Goal: Task Accomplishment & Management: Manage account settings

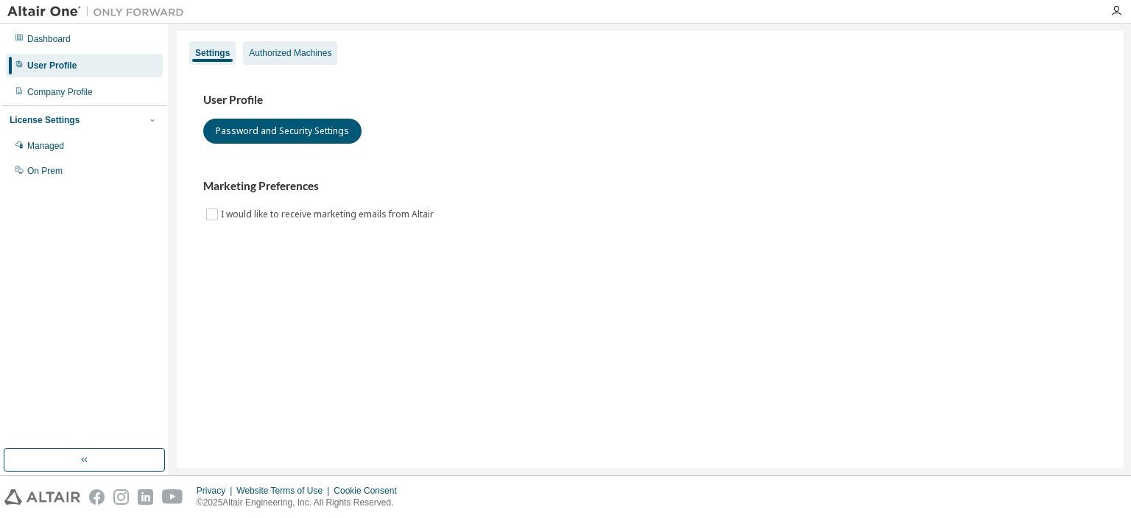
click at [297, 54] on div "Authorized Machines" at bounding box center [290, 53] width 82 height 12
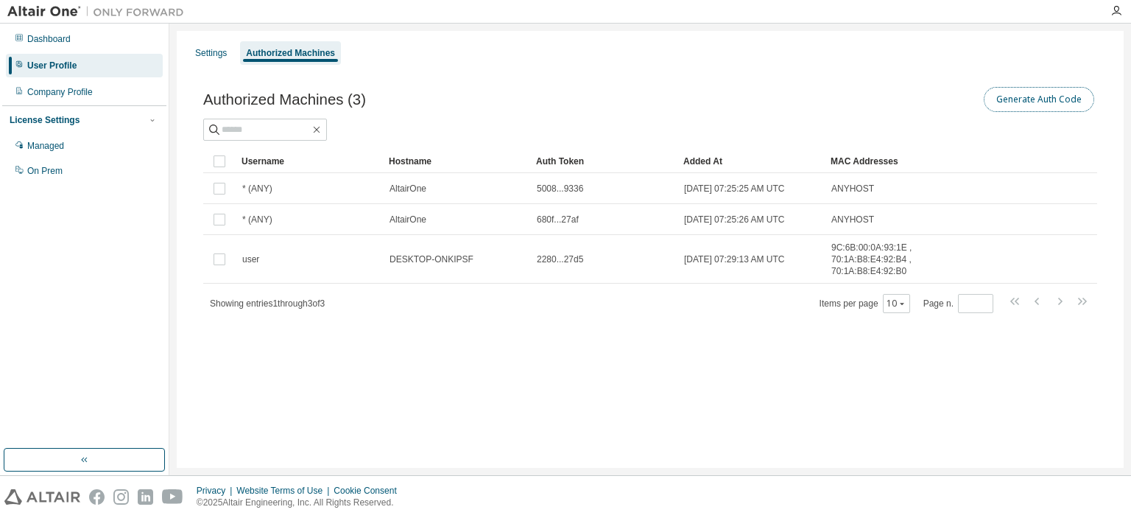
click at [1028, 96] on button "Generate Auth Code" at bounding box center [1039, 99] width 110 height 25
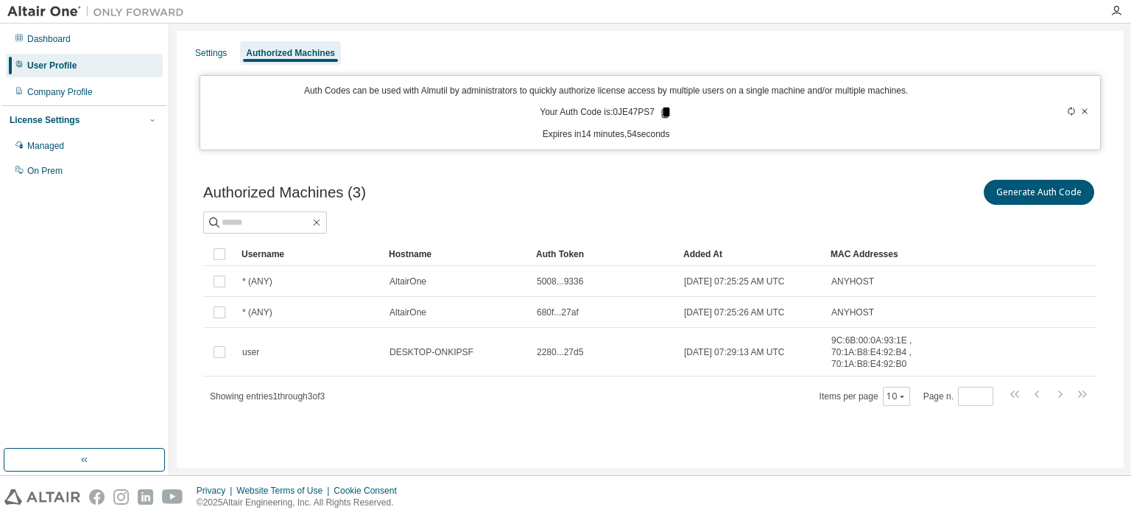
click at [668, 107] on icon at bounding box center [665, 112] width 13 height 13
click at [749, 173] on div "Authorized Machines (3) Generate Auth Code Clear Load Save Save As Field Operat…" at bounding box center [650, 302] width 929 height 286
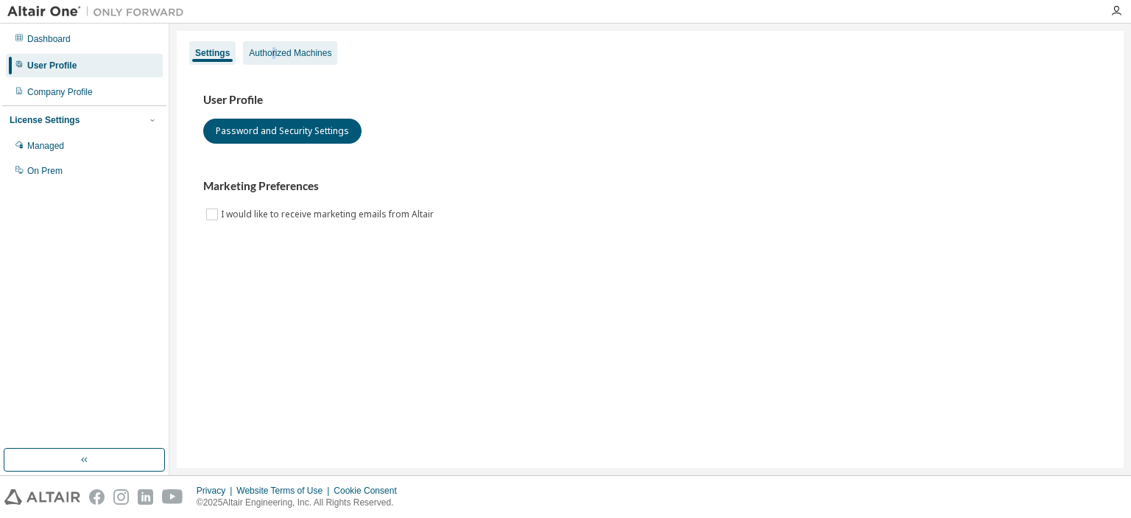
click at [274, 54] on div "Authorized Machines" at bounding box center [290, 53] width 82 height 12
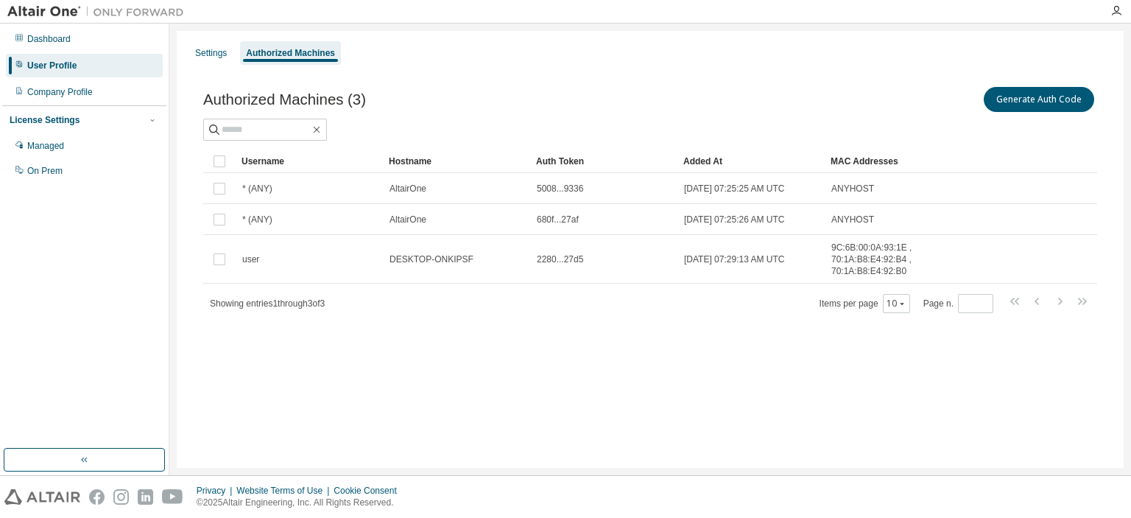
click at [726, 358] on div "Settings Authorized Machines Authorized Machines (3) Generate Auth Code Clear L…" at bounding box center [650, 249] width 947 height 437
click at [997, 102] on button "Generate Auth Code" at bounding box center [1039, 99] width 110 height 25
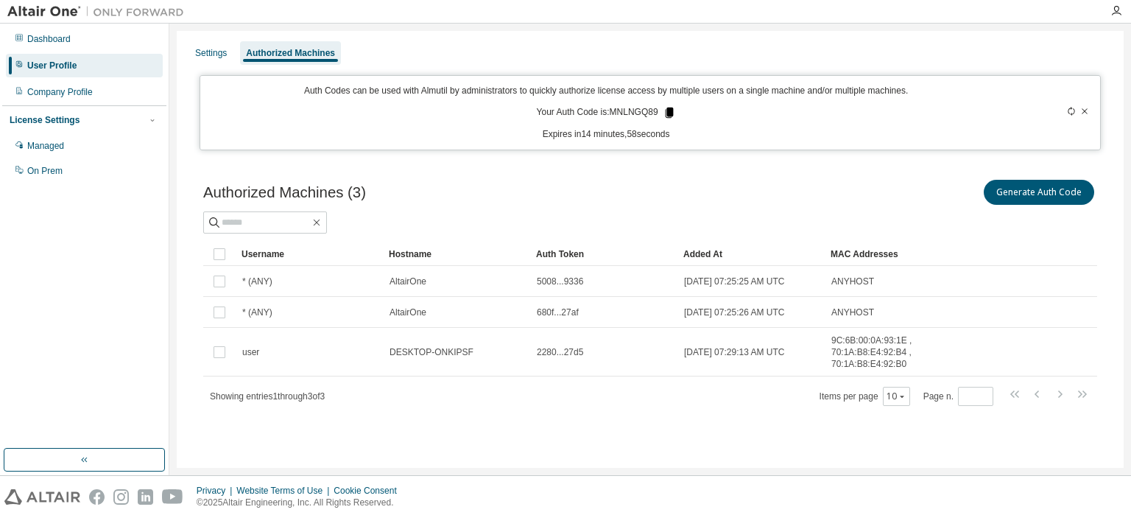
click at [671, 109] on icon at bounding box center [669, 112] width 8 height 10
click at [454, 441] on div "Authorized Machines (3) Generate Auth Code Clear Load Save Save As Field Operat…" at bounding box center [650, 302] width 929 height 286
drag, startPoint x: 489, startPoint y: 91, endPoint x: 530, endPoint y: 96, distance: 41.5
click at [530, 96] on p "Auth Codes can be used with Almutil by administrators to quickly authorize lice…" at bounding box center [606, 91] width 794 height 13
drag, startPoint x: 607, startPoint y: 96, endPoint x: 694, endPoint y: 88, distance: 87.2
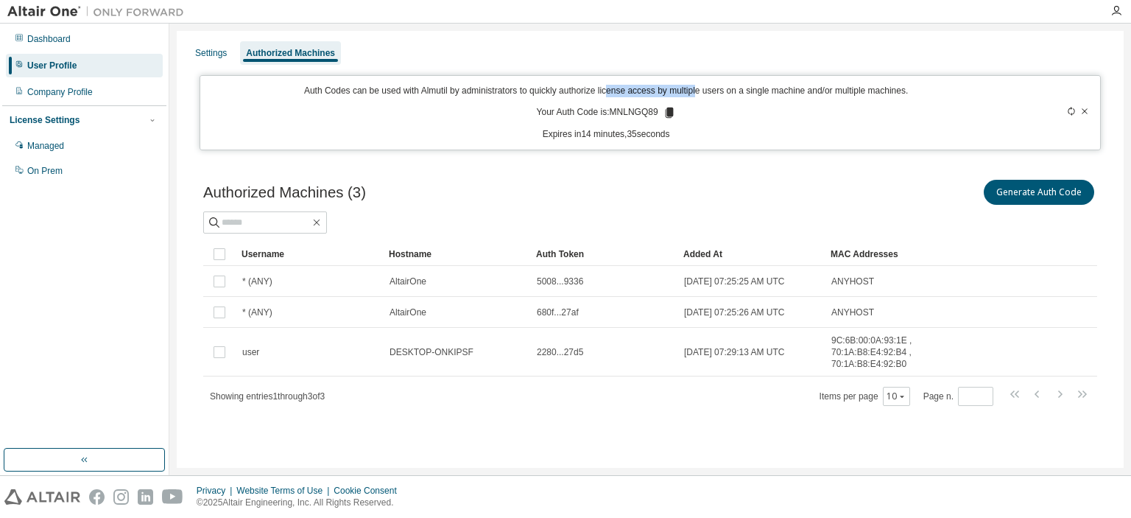
click at [694, 88] on p "Auth Codes can be used with Almutil by administrators to quickly authorize lice…" at bounding box center [606, 91] width 794 height 13
click at [730, 102] on div "Auth Codes can be used with Almutil by administrators to quickly authorize lice…" at bounding box center [606, 113] width 794 height 56
click at [68, 67] on div "User Profile" at bounding box center [51, 66] width 49 height 12
click at [65, 99] on div "Company Profile" at bounding box center [84, 92] width 157 height 24
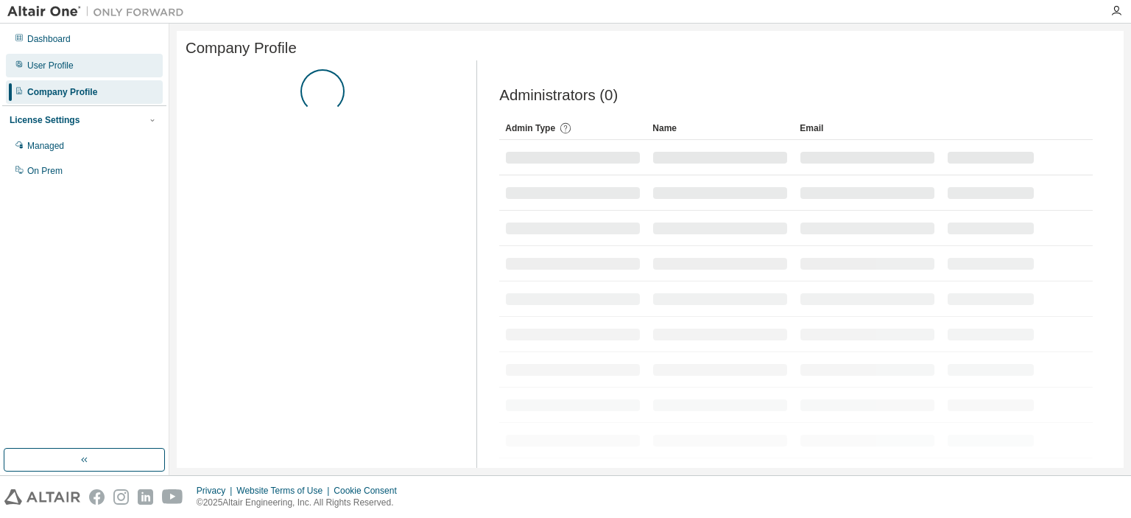
click at [67, 61] on div "User Profile" at bounding box center [50, 66] width 46 height 12
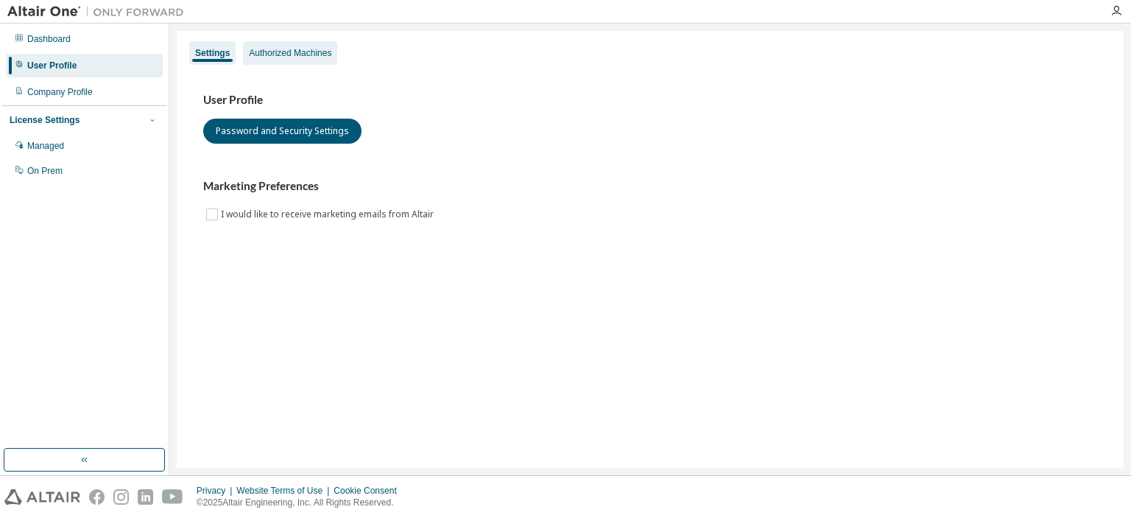
click at [297, 58] on div "Authorized Machines" at bounding box center [290, 53] width 94 height 24
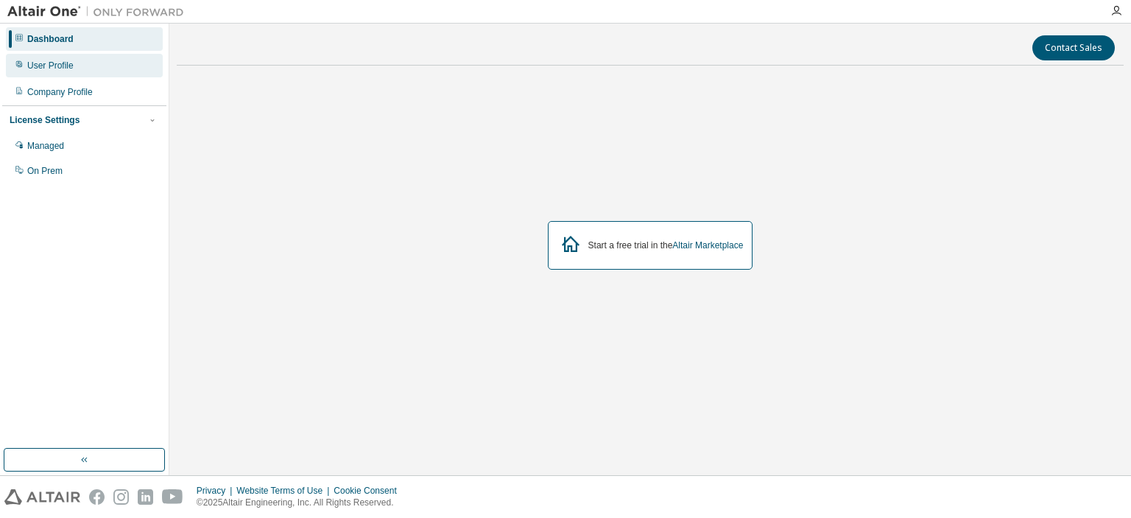
click at [35, 66] on div "User Profile" at bounding box center [50, 66] width 46 height 12
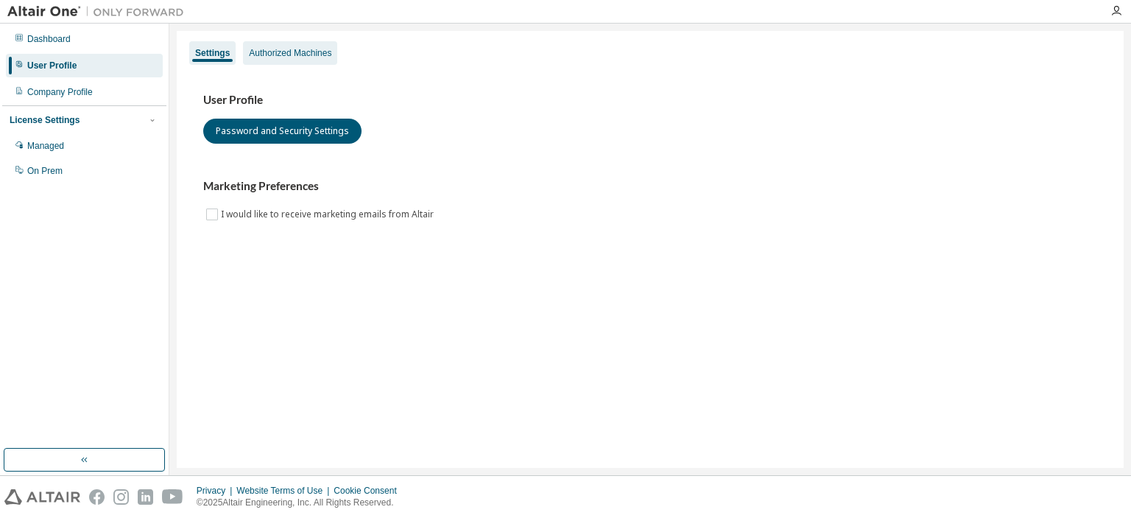
click at [289, 56] on div "Authorized Machines" at bounding box center [290, 53] width 82 height 12
click at [297, 35] on div "Settings Authorized Machines User Profile Password and Security Settings Market…" at bounding box center [650, 249] width 947 height 437
click at [297, 52] on div "Authorized Machines" at bounding box center [290, 53] width 82 height 12
click at [289, 55] on div "Authorized Machines" at bounding box center [290, 53] width 82 height 12
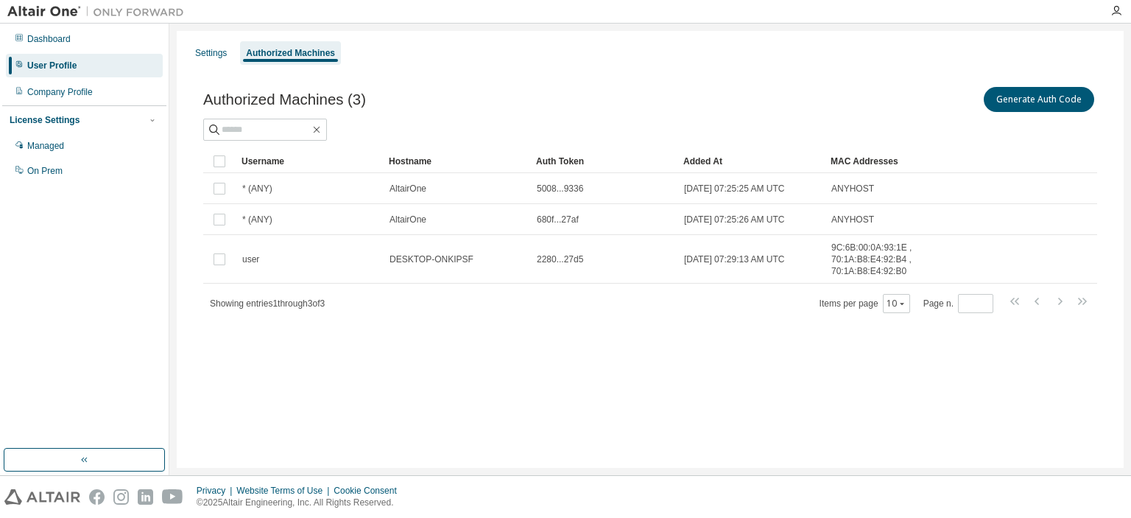
click at [512, 335] on div "Authorized Machines (3) Generate Auth Code Clear Load Save Save As Field Operat…" at bounding box center [650, 209] width 929 height 286
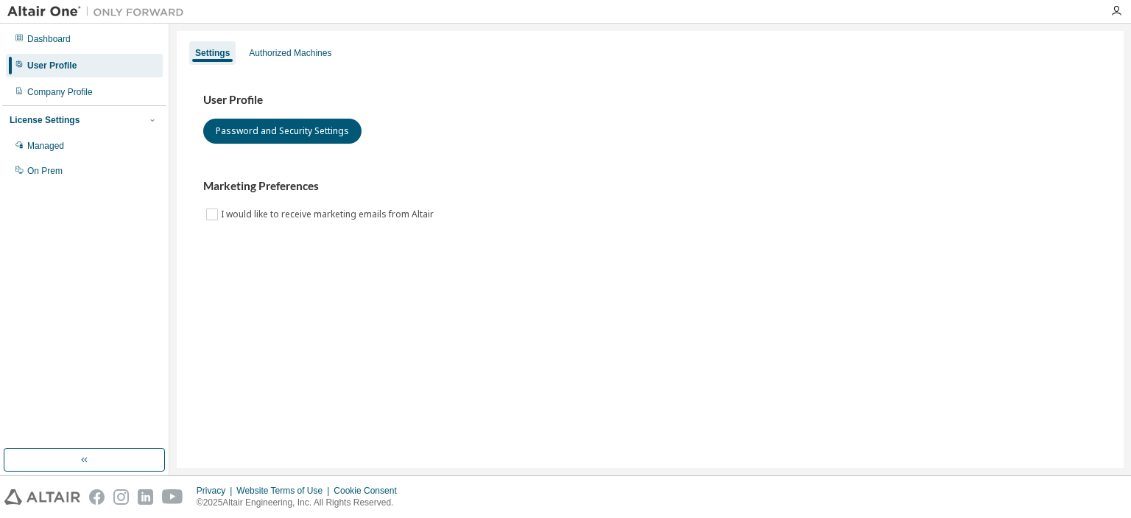
click at [295, 40] on div "Settings Authorized Machines" at bounding box center [650, 53] width 929 height 27
click at [298, 46] on div "Authorized Machines" at bounding box center [290, 53] width 94 height 24
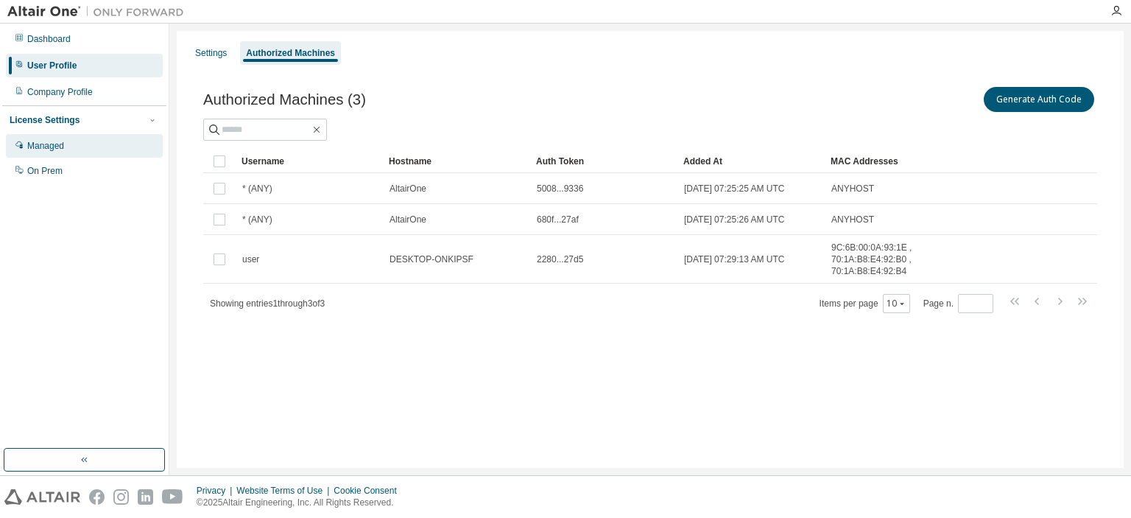
click at [84, 153] on div "Managed" at bounding box center [84, 146] width 157 height 24
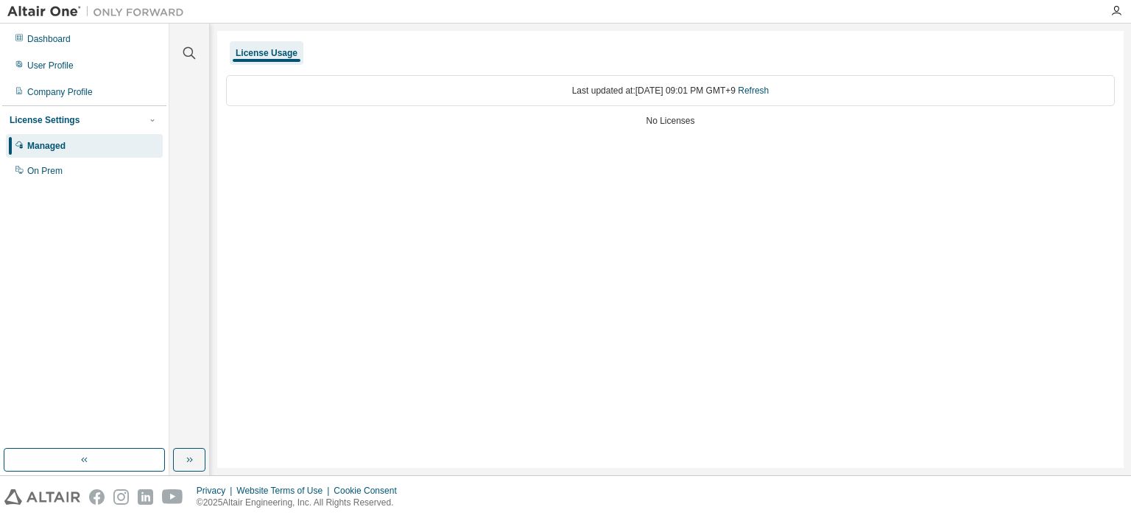
click at [77, 186] on div "Dashboard User Profile Company Profile License Settings Managed On Prem" at bounding box center [84, 236] width 164 height 420
click at [74, 175] on div "On Prem" at bounding box center [84, 171] width 157 height 24
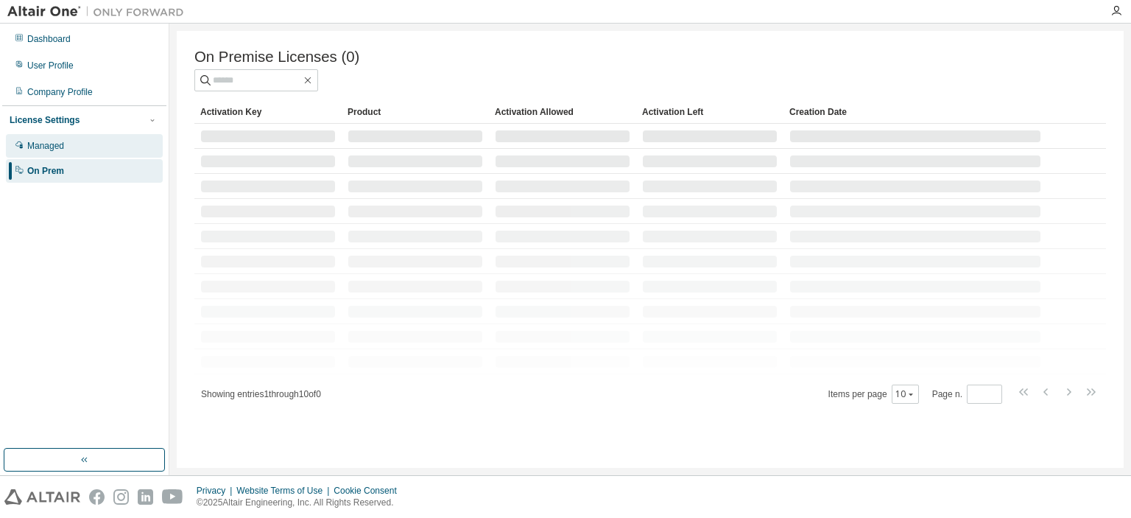
click at [67, 145] on div "Managed" at bounding box center [84, 146] width 157 height 24
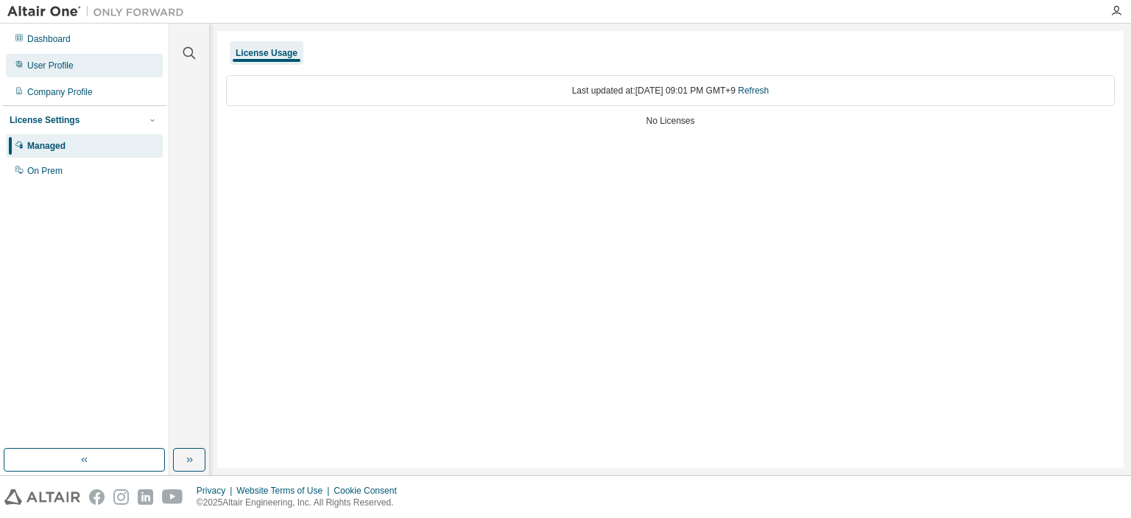
click at [85, 66] on div "User Profile" at bounding box center [84, 66] width 157 height 24
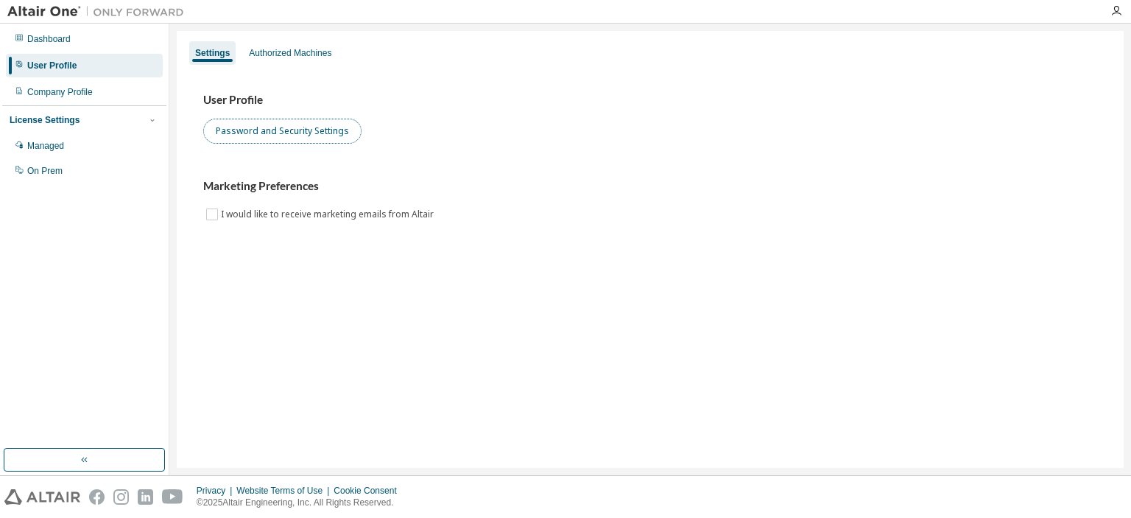
click at [292, 130] on button "Password and Security Settings" at bounding box center [282, 131] width 158 height 25
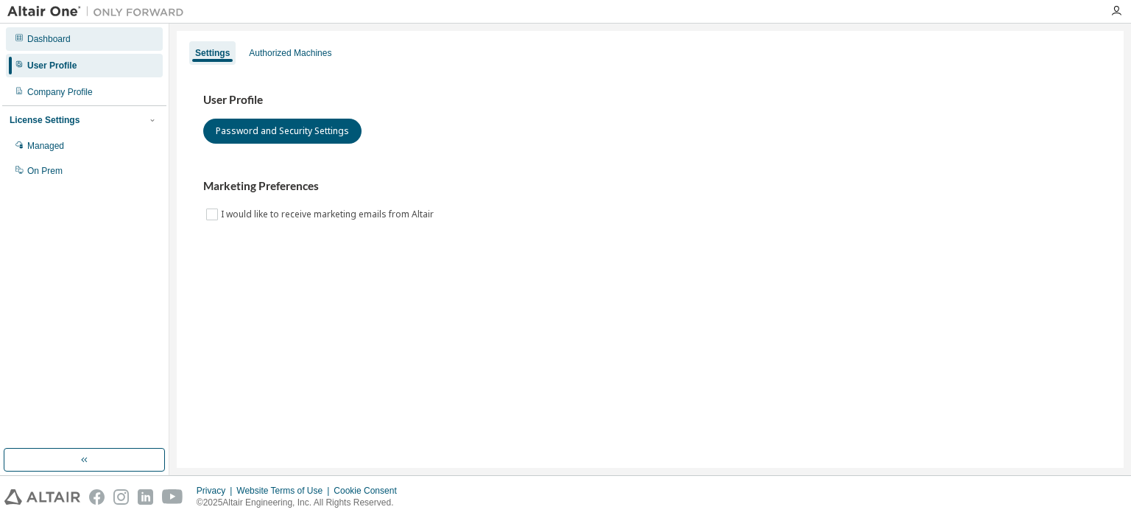
click at [75, 45] on div "Dashboard" at bounding box center [84, 39] width 157 height 24
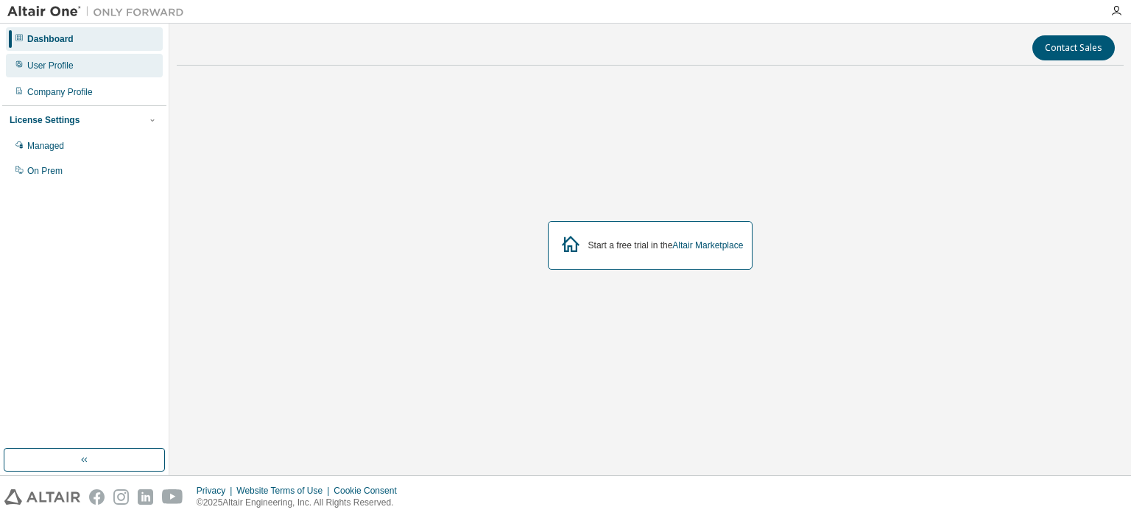
click at [78, 73] on div "User Profile" at bounding box center [84, 66] width 157 height 24
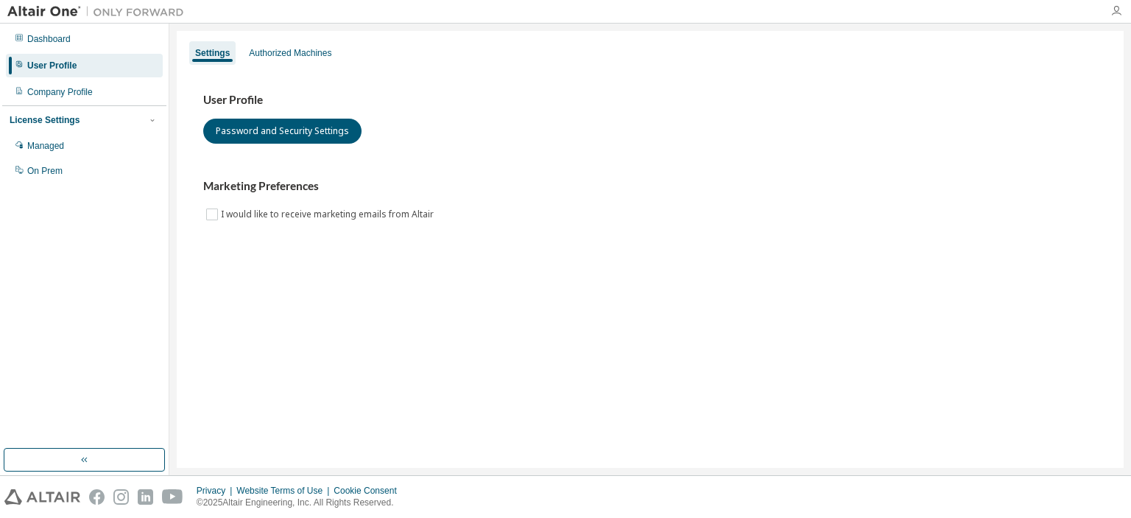
click at [1121, 14] on icon "button" at bounding box center [1116, 11] width 12 height 12
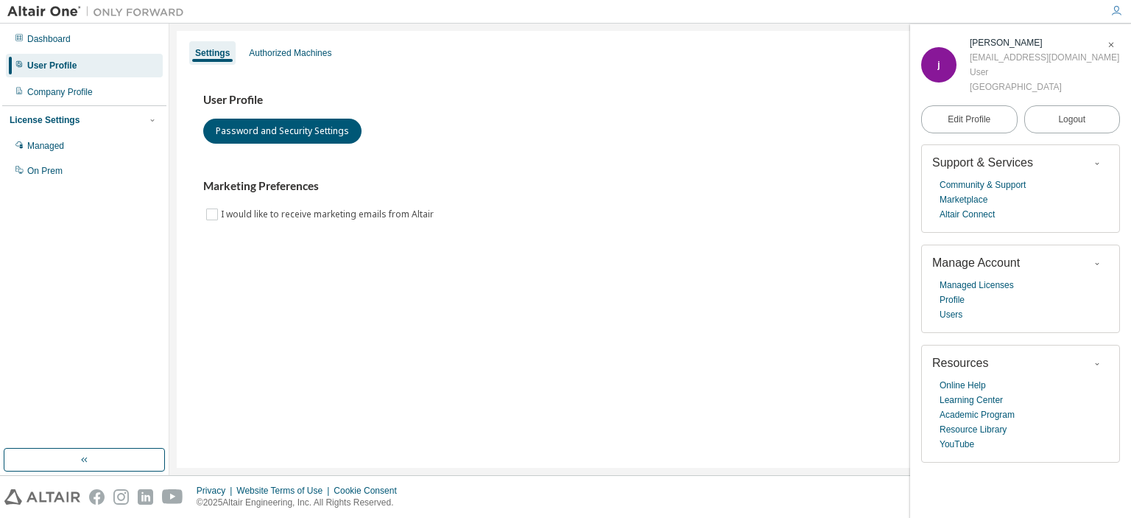
click at [1101, 261] on icon "button" at bounding box center [1097, 263] width 9 height 9
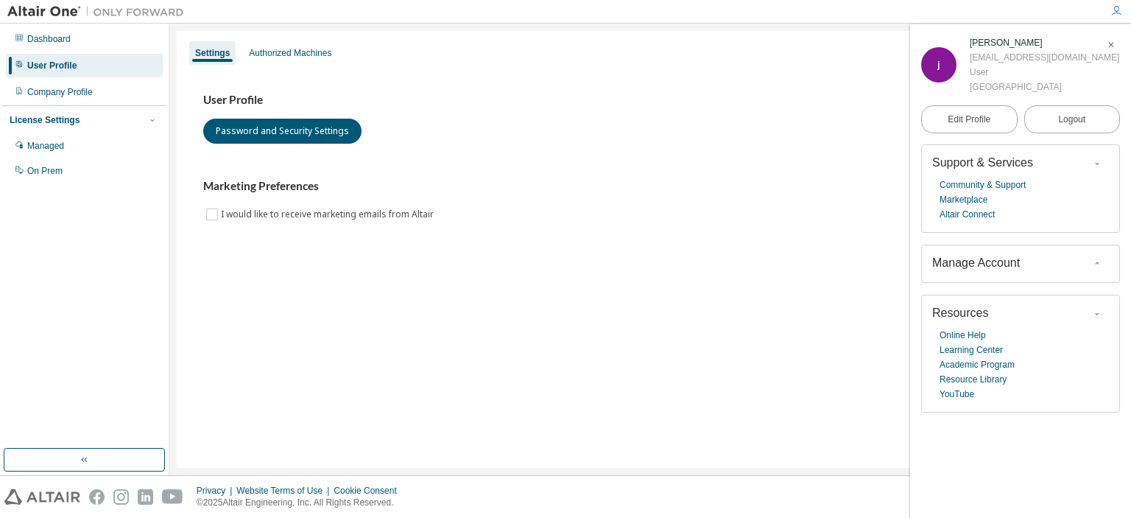
click at [1101, 261] on icon "button" at bounding box center [1097, 263] width 9 height 9
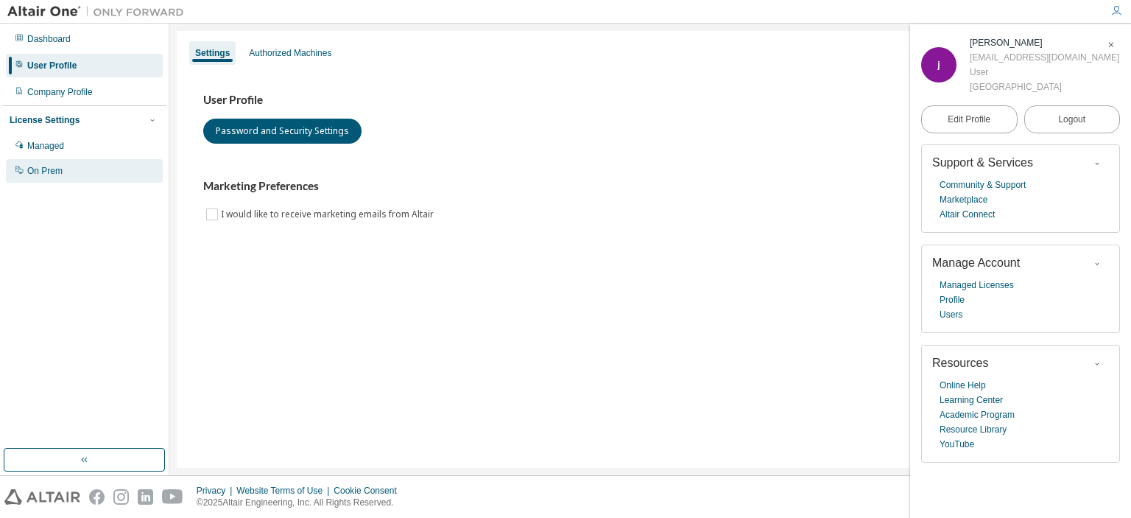
click at [62, 173] on div "On Prem" at bounding box center [84, 171] width 157 height 24
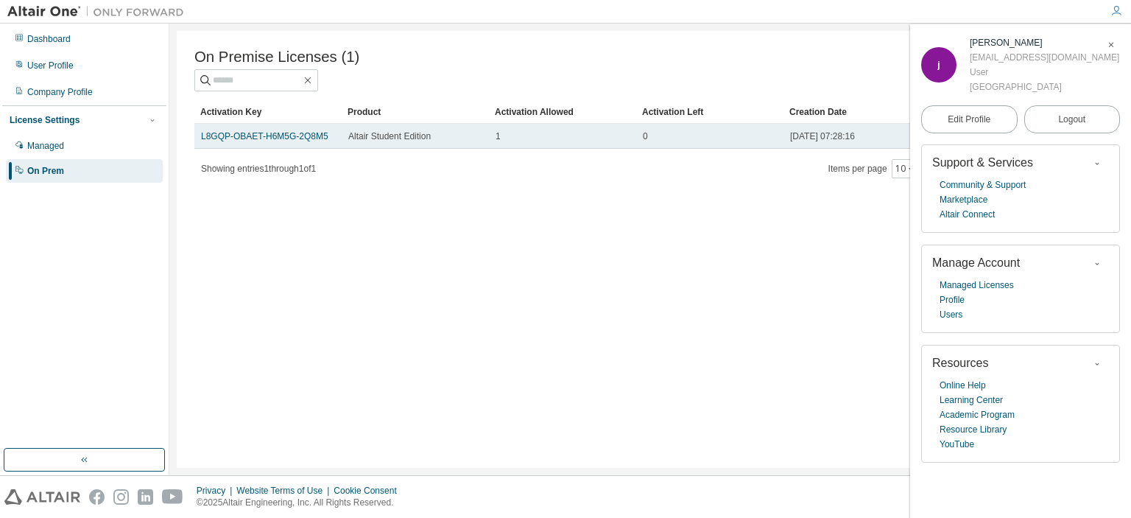
click at [352, 142] on span "Altair Student Edition" at bounding box center [389, 136] width 82 height 12
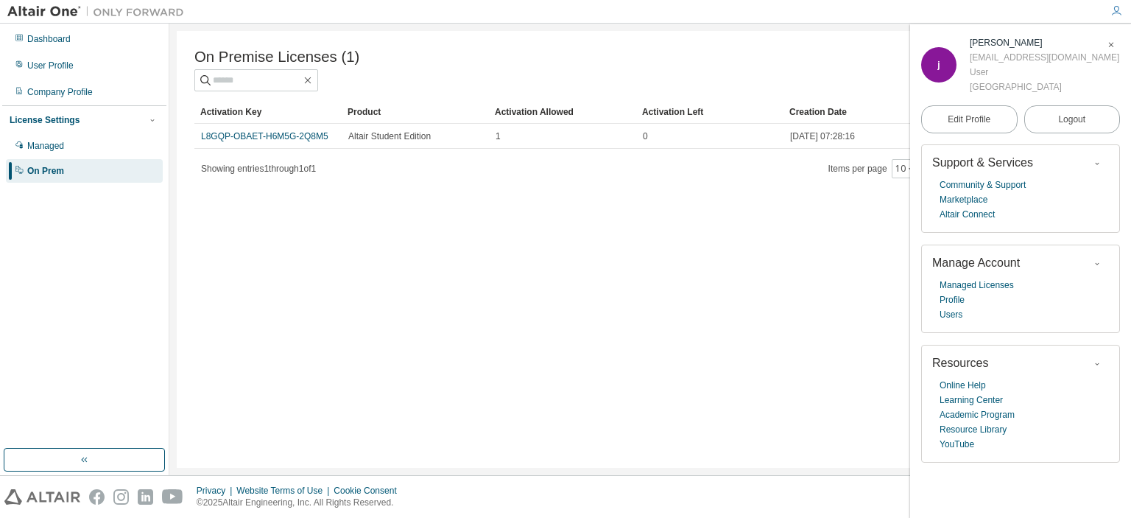
click at [1110, 43] on icon "button" at bounding box center [1111, 44] width 9 height 9
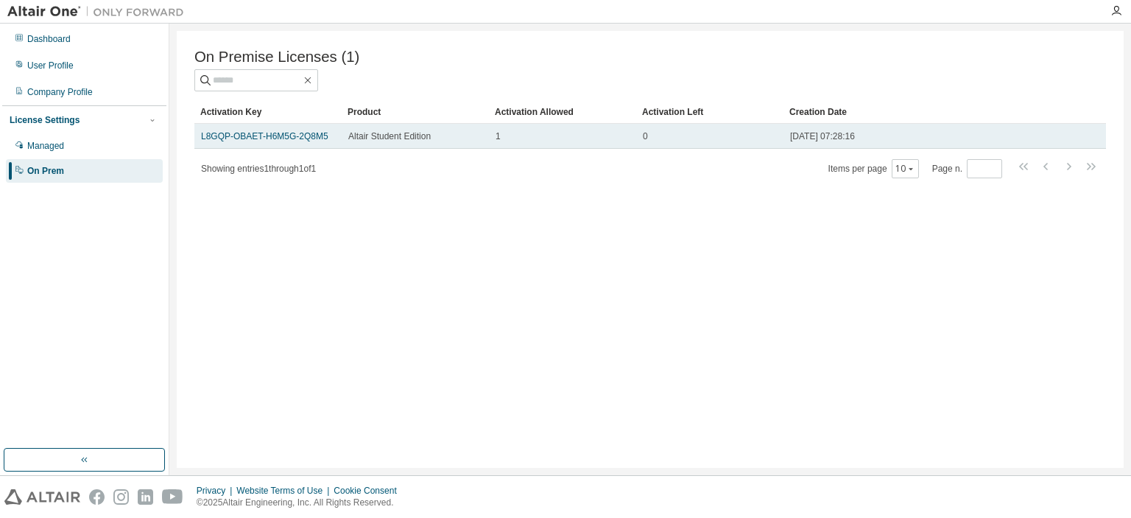
click at [998, 135] on div "2025-03-30 07:28:16" at bounding box center [915, 136] width 250 height 12
click at [373, 141] on span "Altair Student Edition" at bounding box center [389, 136] width 82 height 12
drag, startPoint x: 923, startPoint y: 138, endPoint x: 560, endPoint y: 149, distance: 363.9
click at [560, 149] on td "1" at bounding box center [562, 136] width 147 height 25
click at [269, 141] on link "L8GQP-OBAET-H6M5G-2Q8M5" at bounding box center [264, 136] width 127 height 10
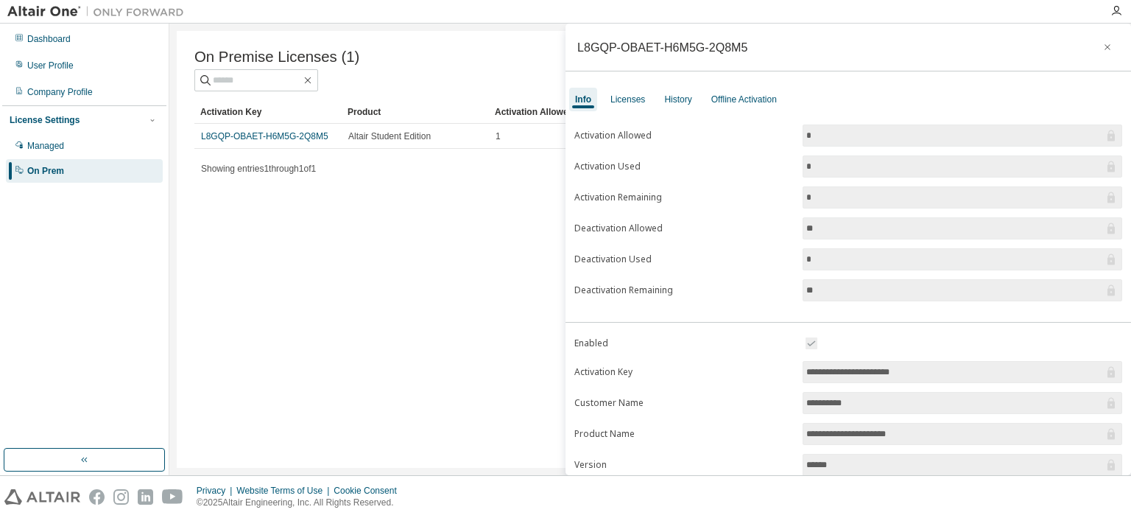
click at [856, 256] on input "*" at bounding box center [954, 259] width 297 height 15
click at [752, 99] on div "Offline Activation" at bounding box center [744, 99] width 66 height 12
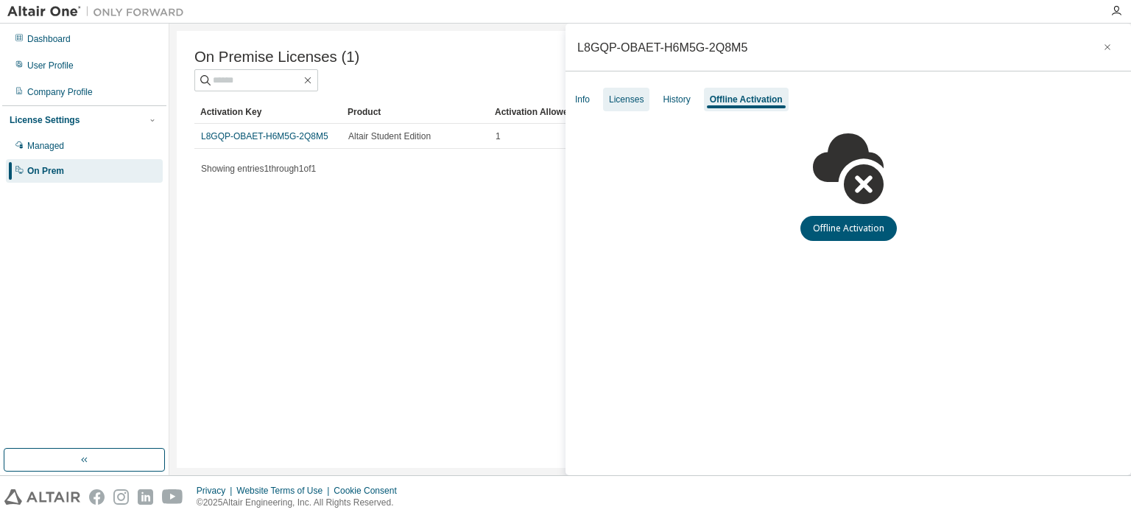
click at [618, 98] on div "Licenses" at bounding box center [626, 99] width 35 height 12
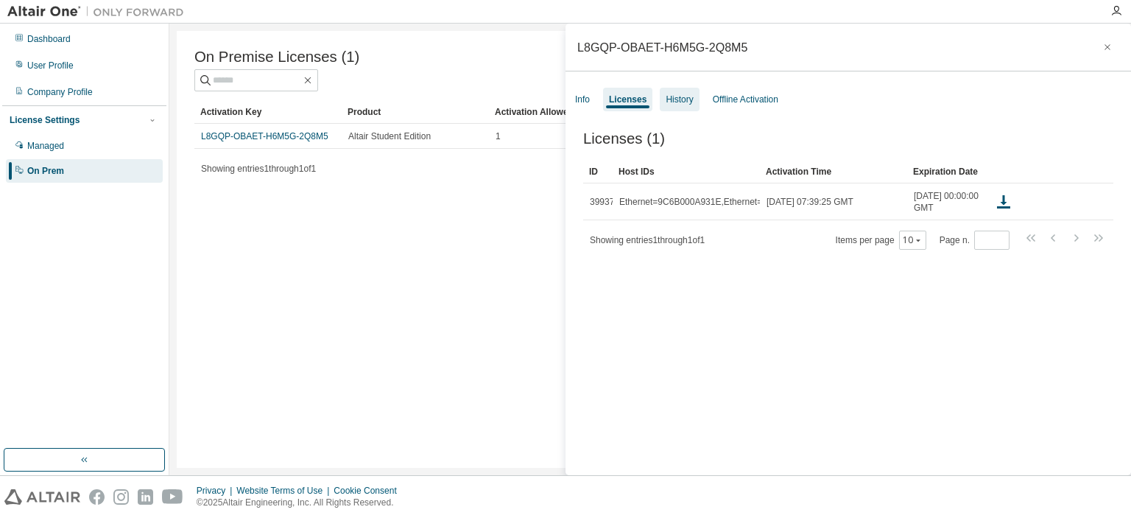
click at [662, 100] on div "History" at bounding box center [679, 100] width 39 height 24
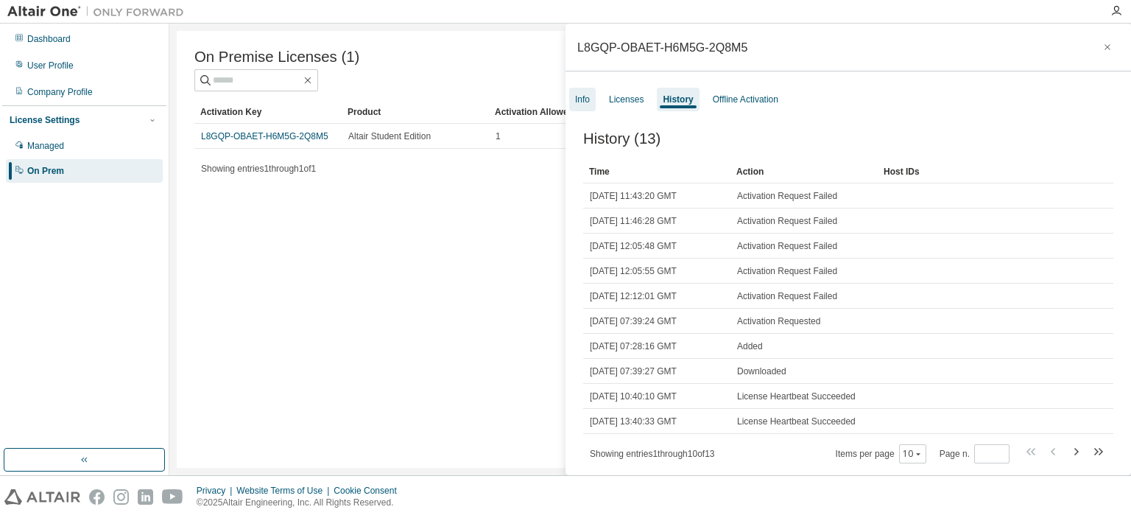
click at [592, 98] on div "Info" at bounding box center [582, 100] width 27 height 24
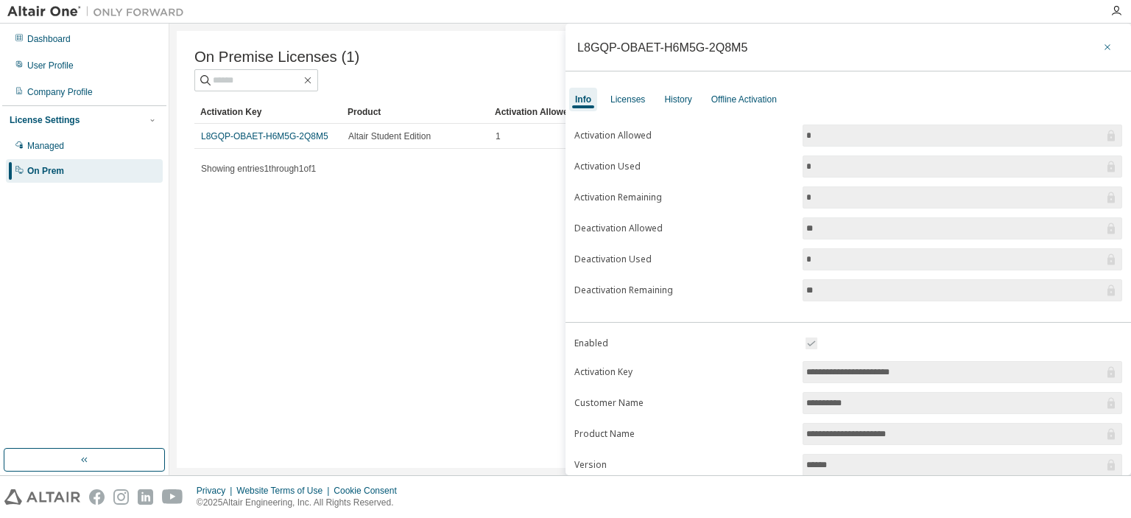
click at [1095, 46] on button "button" at bounding box center [1107, 47] width 24 height 24
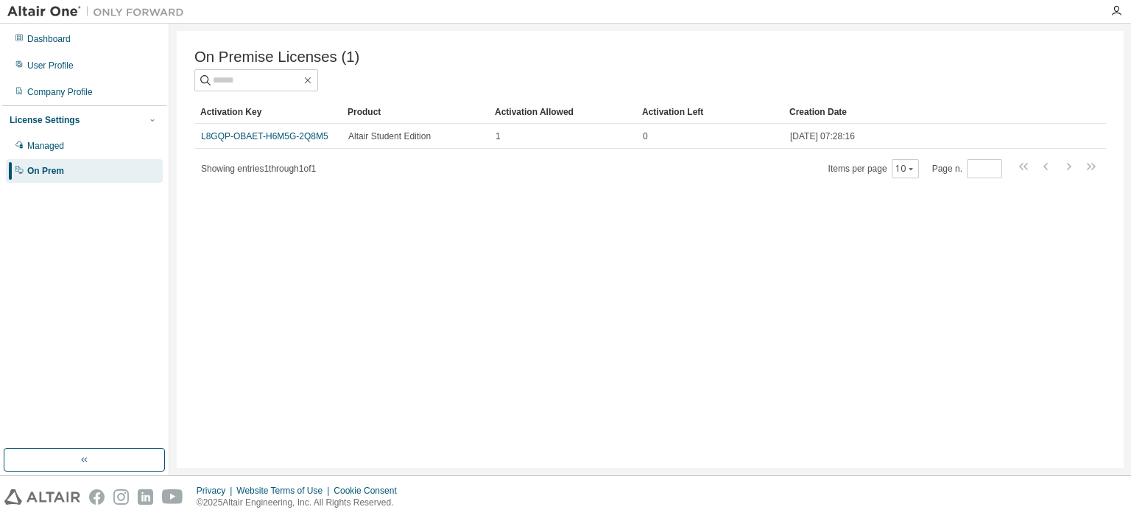
click at [137, 120] on div "License Settings" at bounding box center [84, 119] width 149 height 13
click at [147, 118] on span "button" at bounding box center [153, 120] width 12 height 12
click at [63, 174] on div "On Prem" at bounding box center [84, 171] width 157 height 24
click at [38, 172] on div "On Prem" at bounding box center [45, 171] width 37 height 12
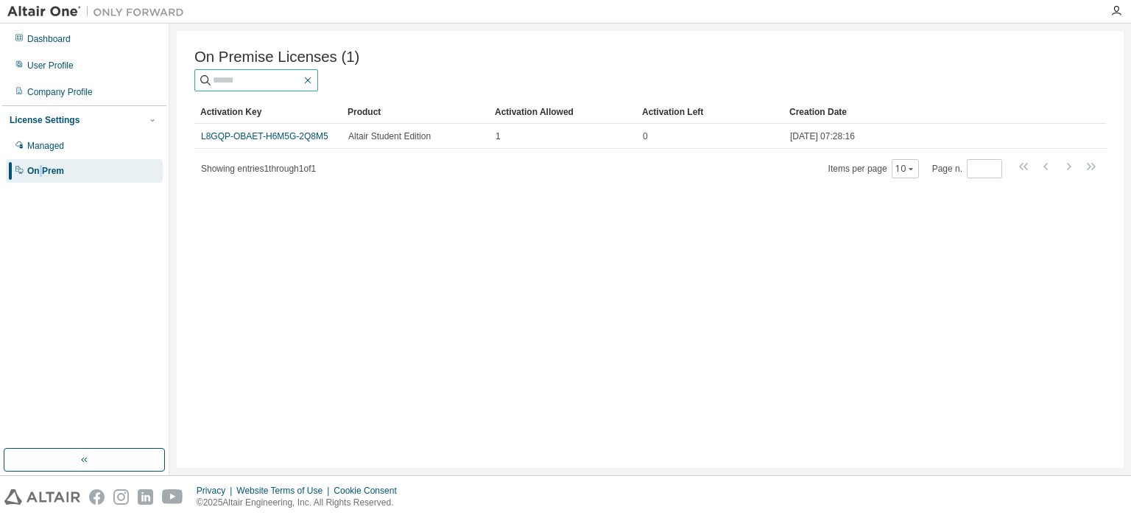
click at [314, 83] on icon "button" at bounding box center [308, 80] width 12 height 12
drag, startPoint x: 41, startPoint y: 166, endPoint x: 25, endPoint y: 169, distance: 16.5
click at [25, 169] on div "On Prem" at bounding box center [84, 171] width 157 height 24
click at [53, 173] on div "On Prem" at bounding box center [45, 171] width 37 height 12
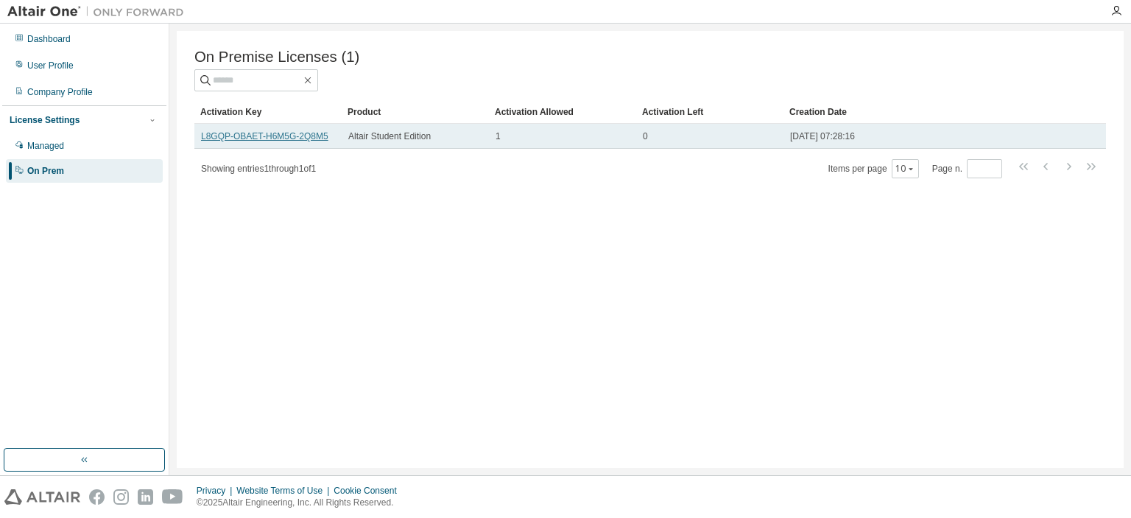
click at [305, 141] on link "L8GQP-OBAET-H6M5G-2Q8M5" at bounding box center [264, 136] width 127 height 10
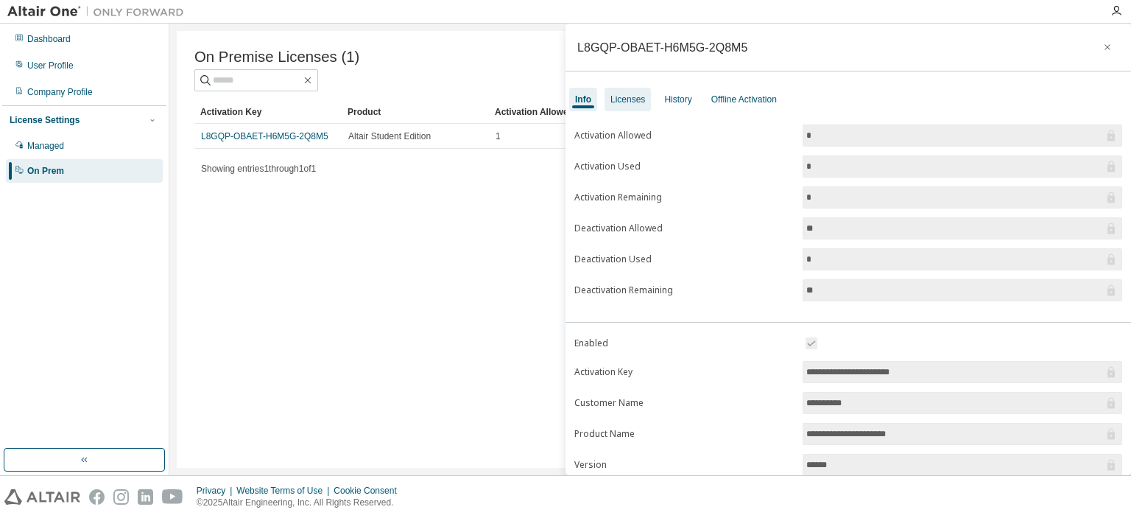
click at [621, 99] on div "Licenses" at bounding box center [627, 99] width 35 height 12
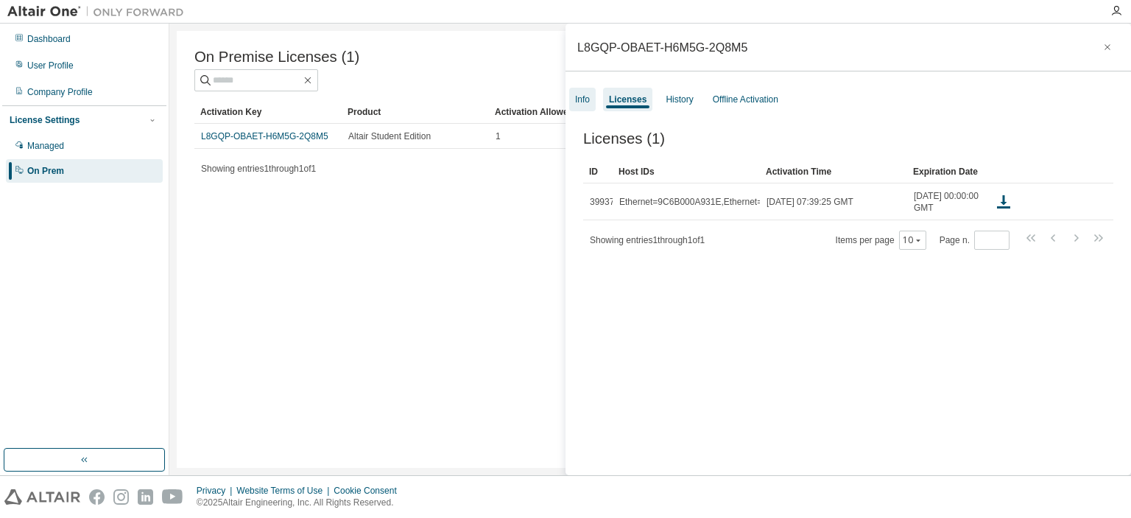
click at [583, 98] on div "Info" at bounding box center [582, 99] width 15 height 12
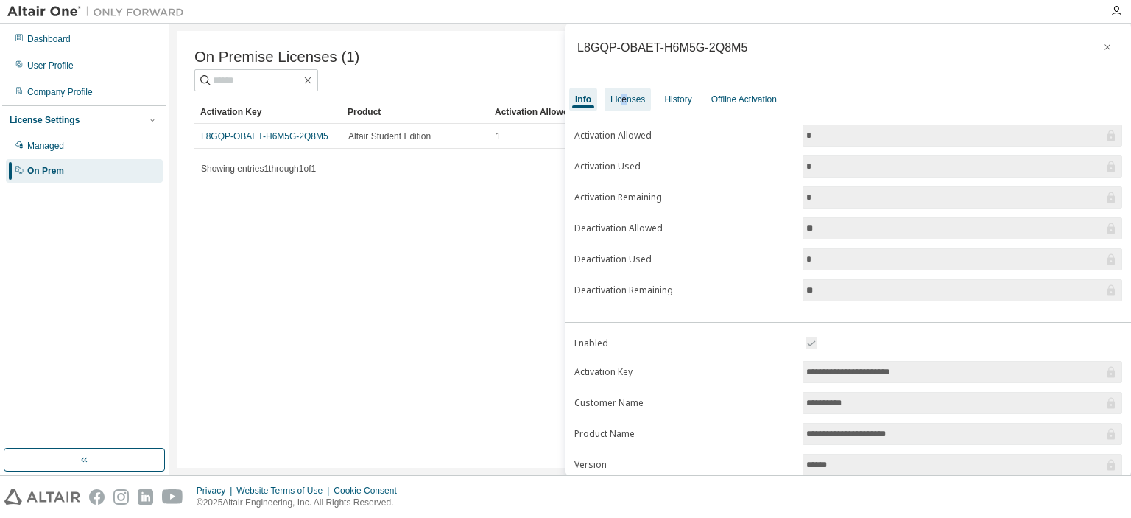
click at [624, 96] on div "Licenses" at bounding box center [627, 99] width 35 height 12
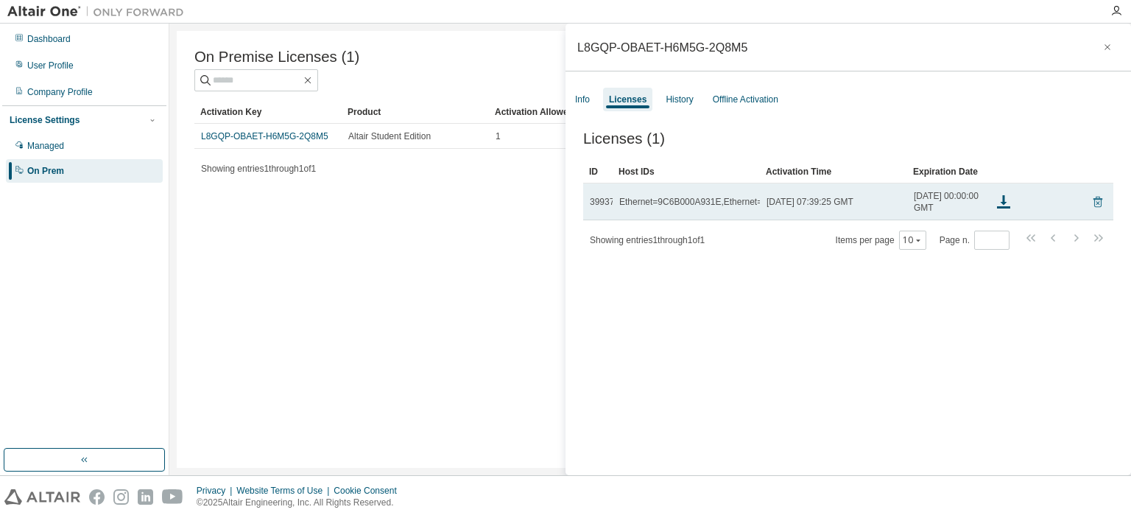
click at [1093, 208] on icon at bounding box center [1097, 202] width 9 height 11
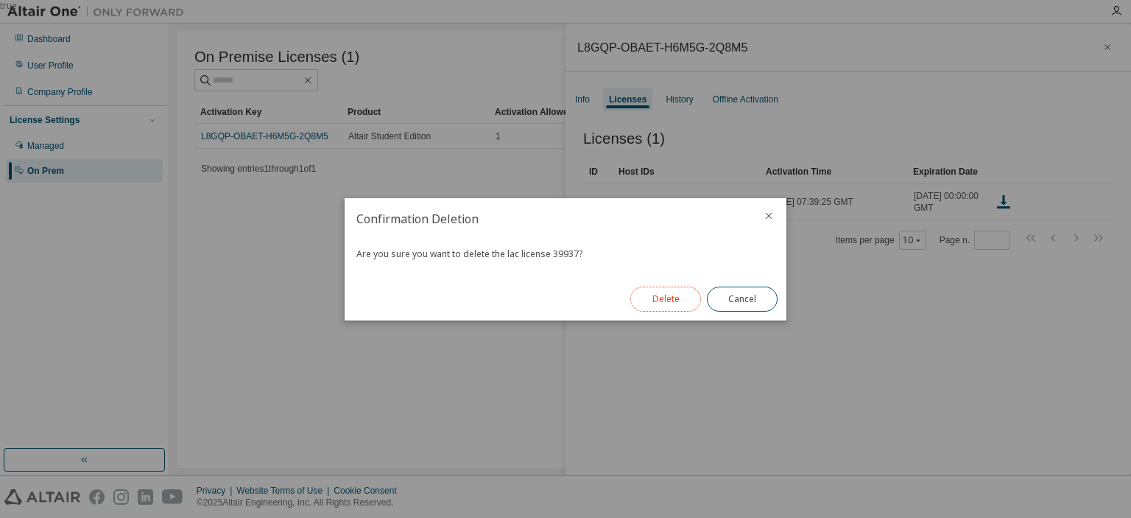
click at [674, 303] on button "Delete" at bounding box center [665, 298] width 71 height 25
click at [744, 297] on button "Close" at bounding box center [742, 298] width 71 height 25
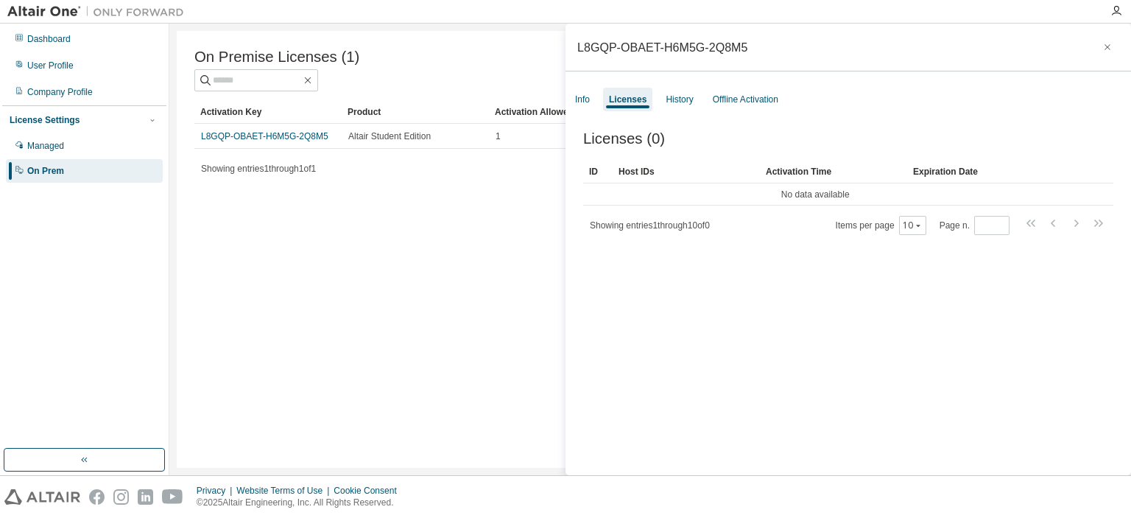
click at [471, 240] on div "On Premise Licenses (1) Clear Load Save Save As Field Operator Value Select fil…" at bounding box center [650, 249] width 947 height 437
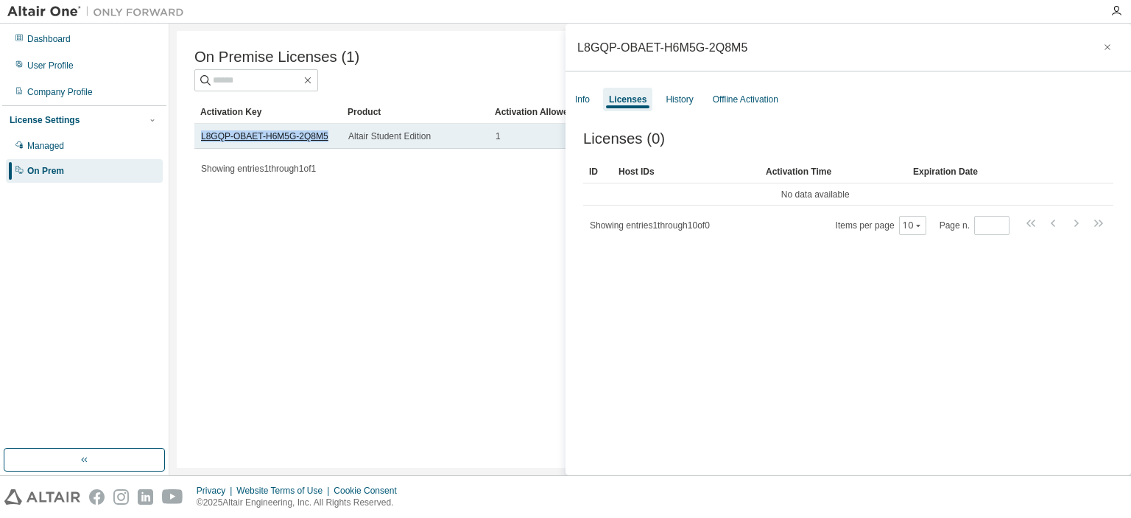
drag, startPoint x: 318, startPoint y: 144, endPoint x: 201, endPoint y: 138, distance: 117.2
click at [201, 138] on div "L8GQP-OBAET-H6M5G-2Q8M5" at bounding box center [268, 136] width 134 height 12
copy link "L8GQP-OBAET-H6M5G-2Q8M5"
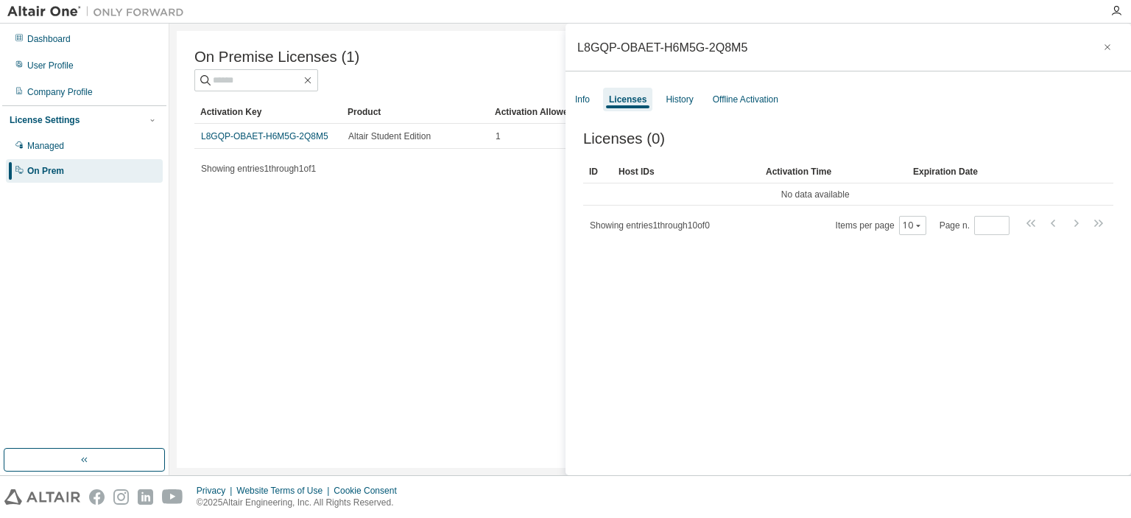
click at [490, 282] on div "On Premise Licenses (1) Clear Load Save Save As Field Operator Value Select fil…" at bounding box center [650, 249] width 947 height 437
click at [1028, 317] on div "Licenses (0) Clear Load Save Save As Field Operator Value Select filter Select …" at bounding box center [847, 305] width 565 height 385
click at [682, 99] on div "History" at bounding box center [679, 99] width 27 height 12
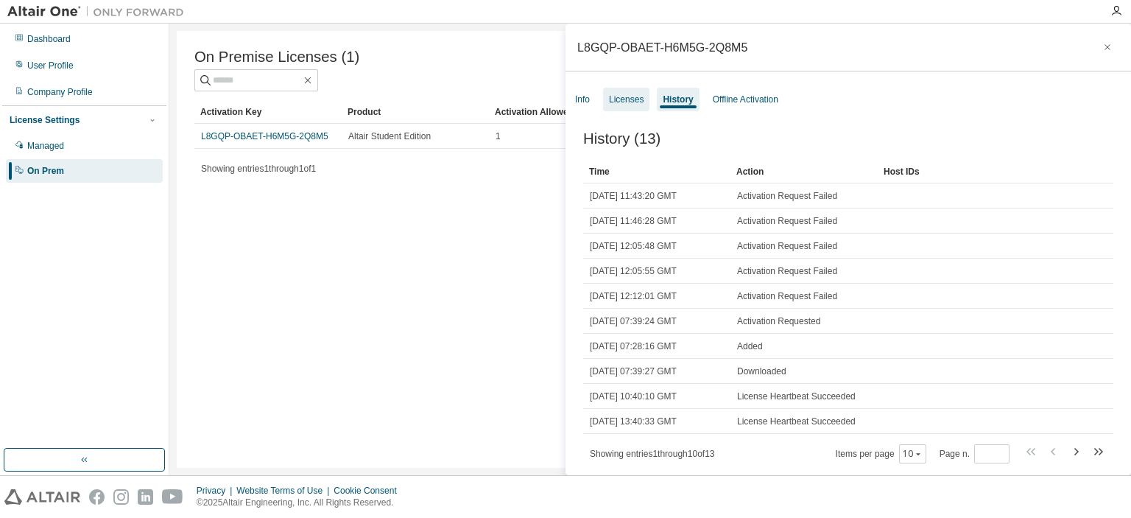
click at [629, 96] on div "Licenses" at bounding box center [626, 99] width 35 height 12
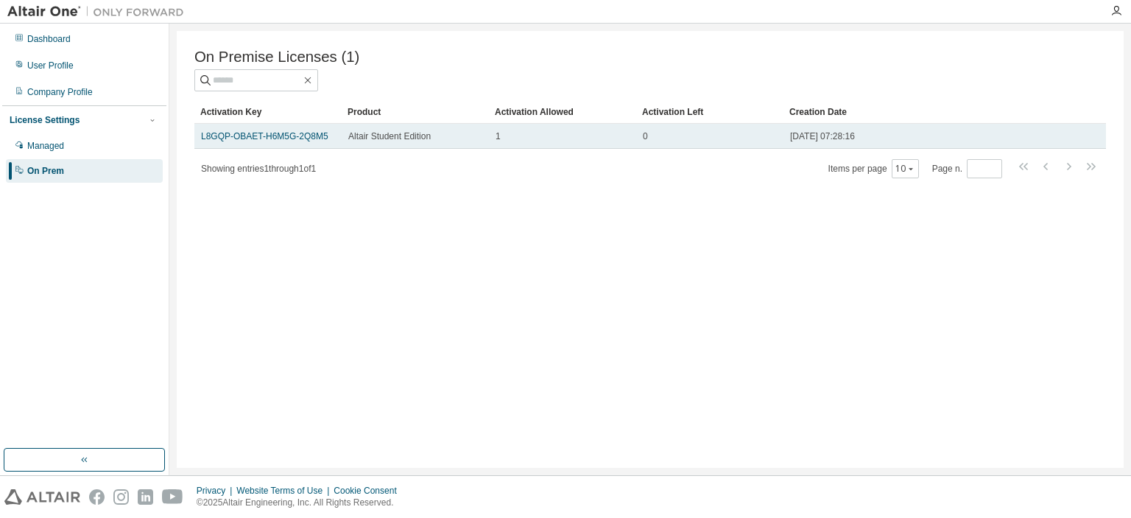
click at [395, 138] on span "Altair Student Edition" at bounding box center [389, 136] width 82 height 12
click at [270, 138] on link "L8GQP-OBAET-H6M5G-2Q8M5" at bounding box center [264, 136] width 127 height 10
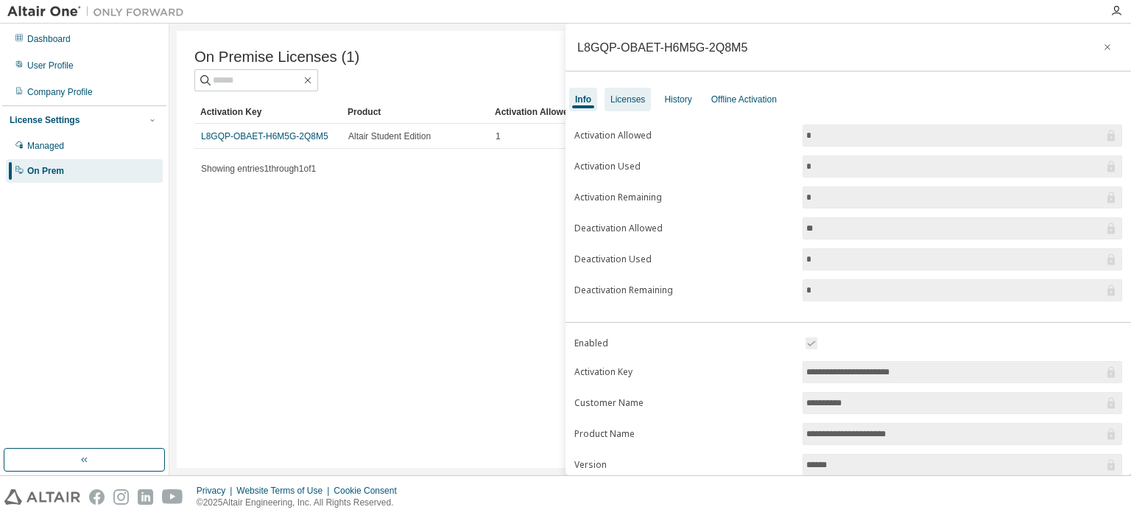
click at [624, 93] on div "Licenses" at bounding box center [627, 99] width 35 height 12
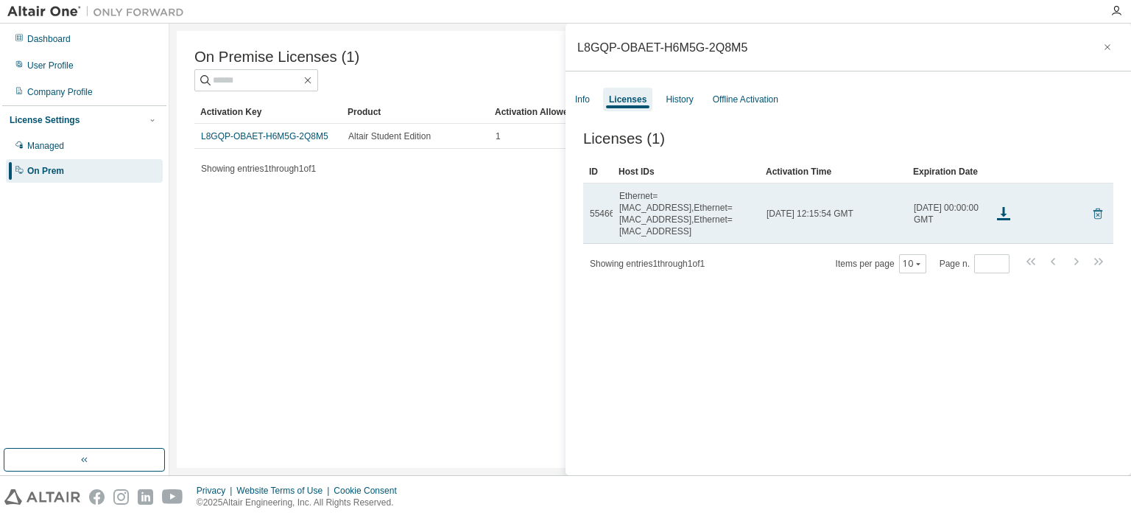
click at [1093, 212] on icon at bounding box center [1097, 213] width 9 height 11
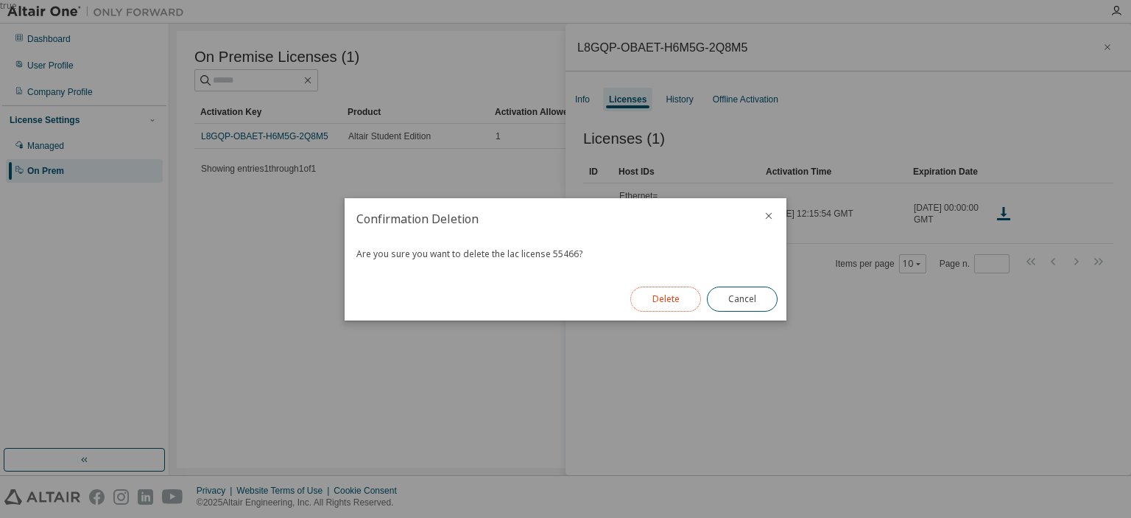
click at [666, 300] on button "Delete" at bounding box center [665, 298] width 71 height 25
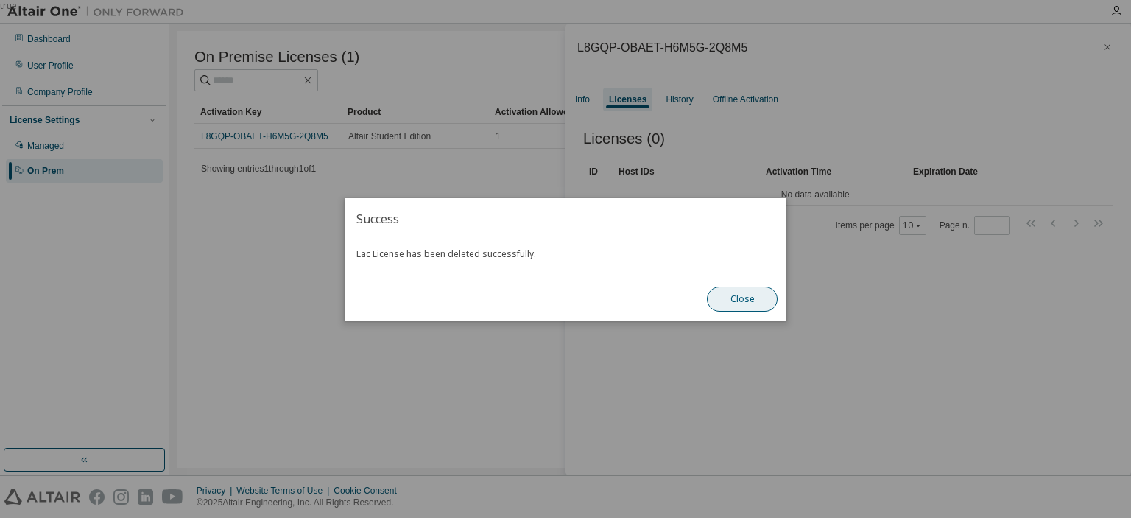
click at [743, 303] on button "Close" at bounding box center [742, 298] width 71 height 25
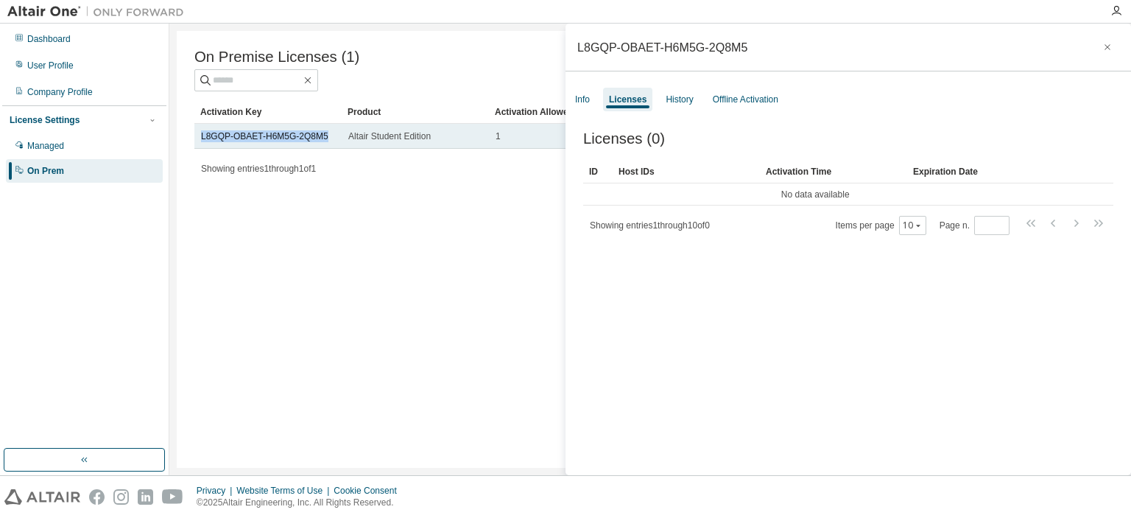
drag, startPoint x: 324, startPoint y: 137, endPoint x: 199, endPoint y: 138, distance: 125.2
click at [199, 138] on td "L8GQP-OBAET-H6M5G-2Q8M5" at bounding box center [267, 136] width 147 height 25
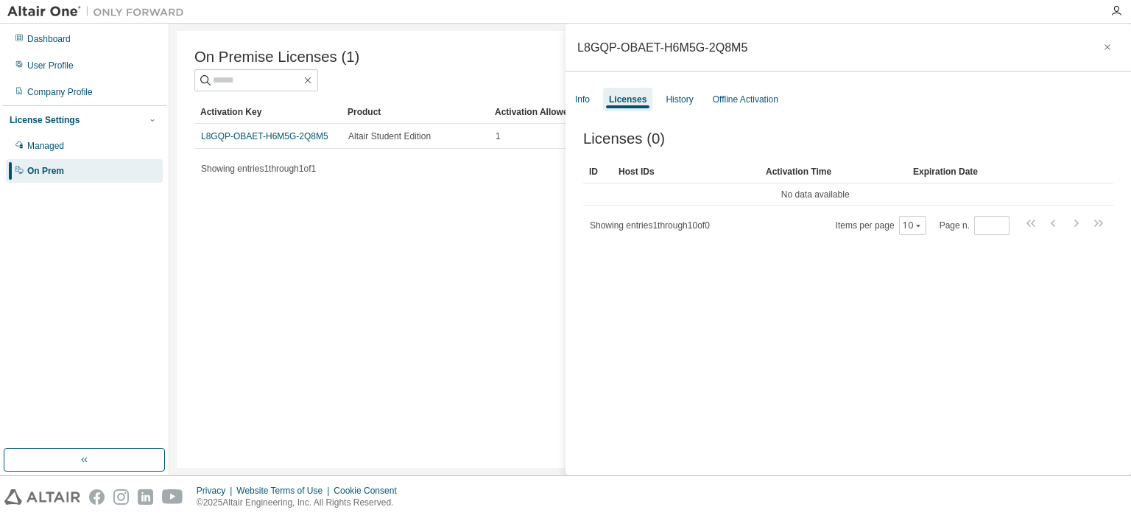
click at [311, 157] on div "Activation Key Product Activation Allowed Activation Left Creation Date L8GQP-O…" at bounding box center [649, 139] width 911 height 79
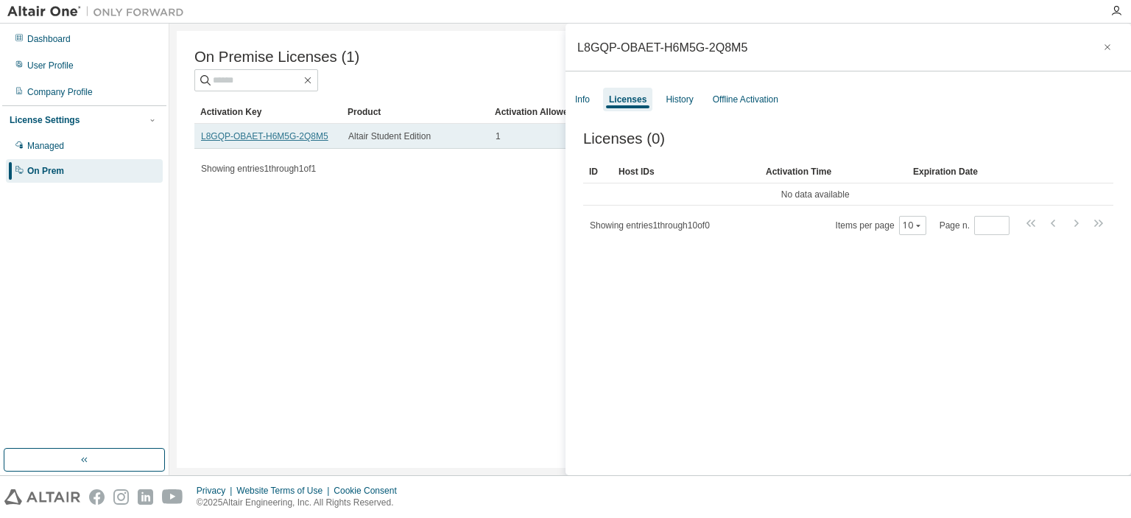
click at [303, 141] on link "L8GQP-OBAET-H6M5G-2Q8M5" at bounding box center [264, 136] width 127 height 10
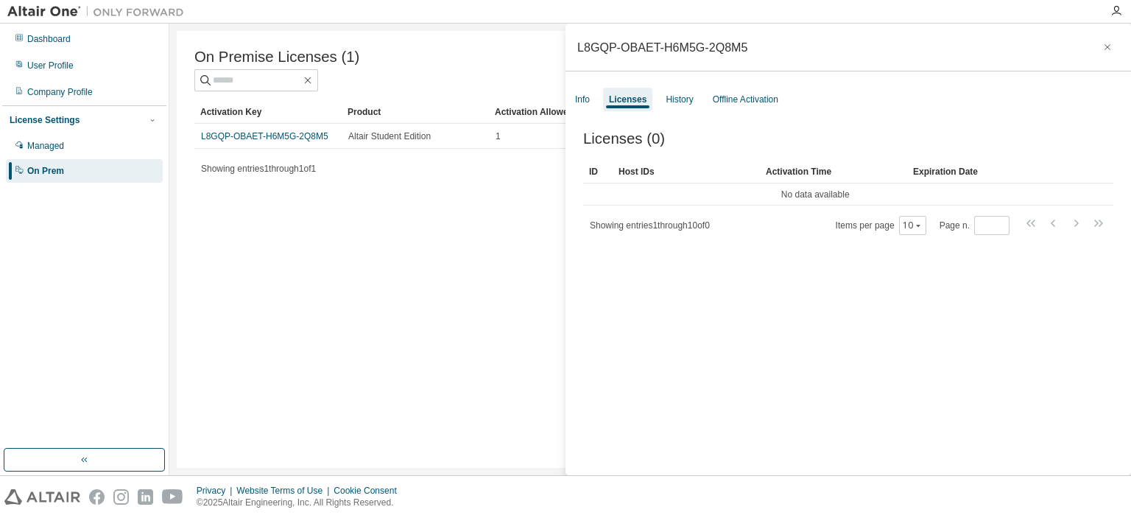
click at [588, 111] on div "Info Licenses History Offline Activation" at bounding box center [847, 99] width 565 height 27
click at [587, 99] on div "Info" at bounding box center [582, 99] width 15 height 12
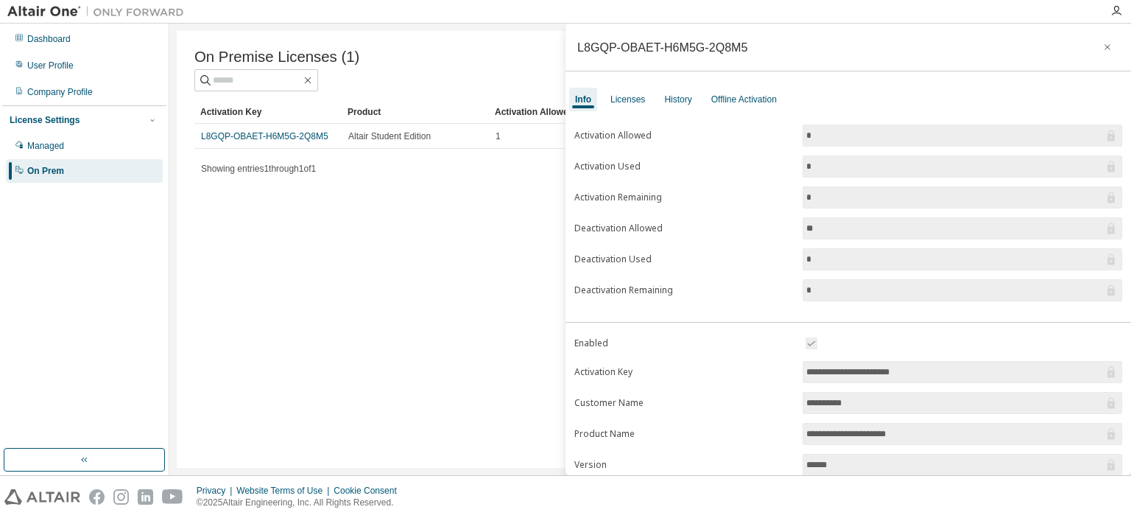
click at [292, 169] on span "Showing entries 1 through 1 of 1" at bounding box center [258, 168] width 115 height 10
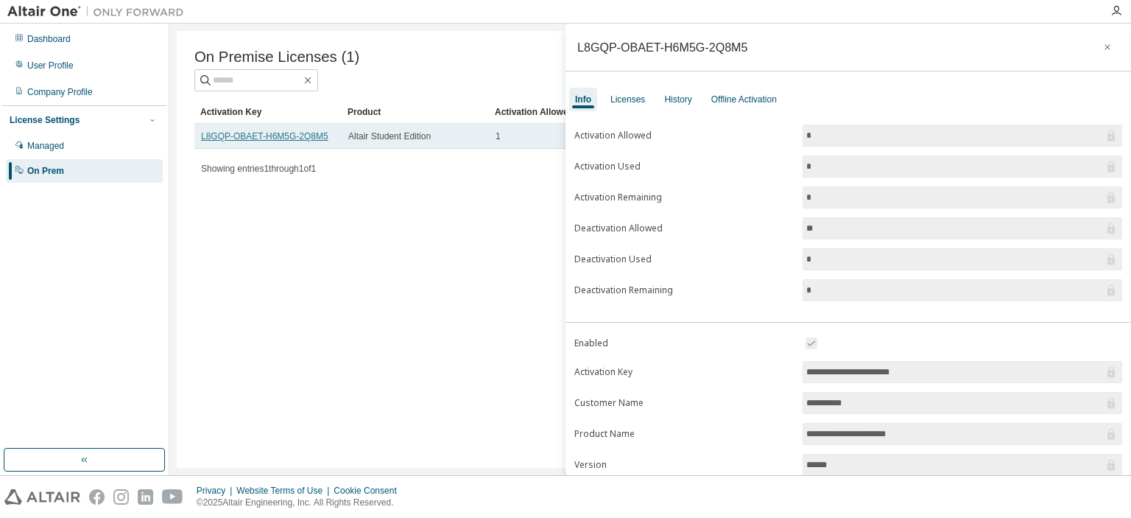
click at [280, 138] on link "L8GQP-OBAET-H6M5G-2Q8M5" at bounding box center [264, 136] width 127 height 10
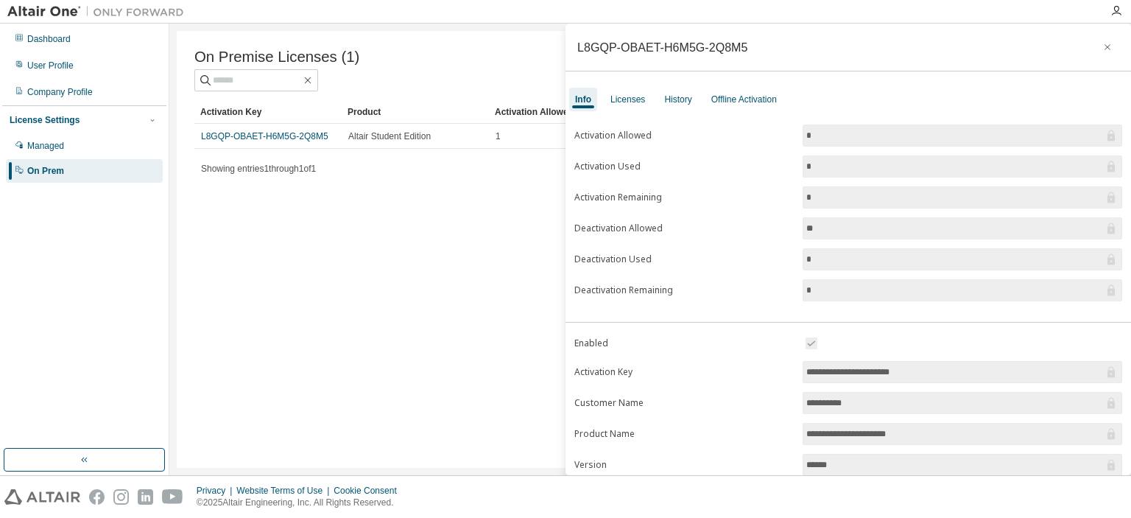
click at [380, 173] on div "Showing entries 1 through 1 of 1 Items per page 10 Page n. *" at bounding box center [649, 168] width 911 height 21
click at [1102, 46] on icon "button" at bounding box center [1107, 47] width 10 height 12
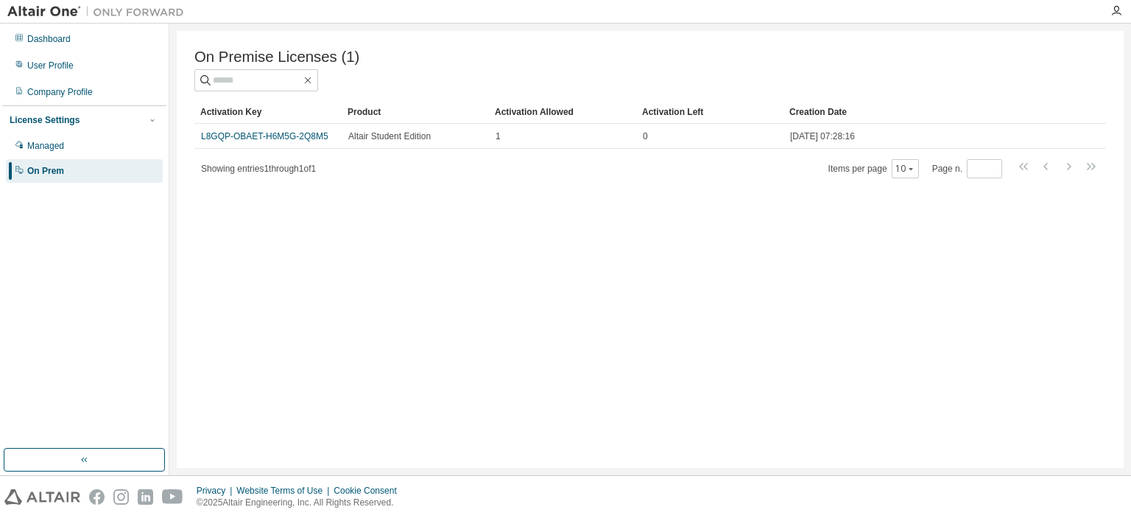
click at [497, 466] on div "On Premise Licenses (1) Clear Load Save Save As Field Operator Value Select fil…" at bounding box center [650, 249] width 947 height 437
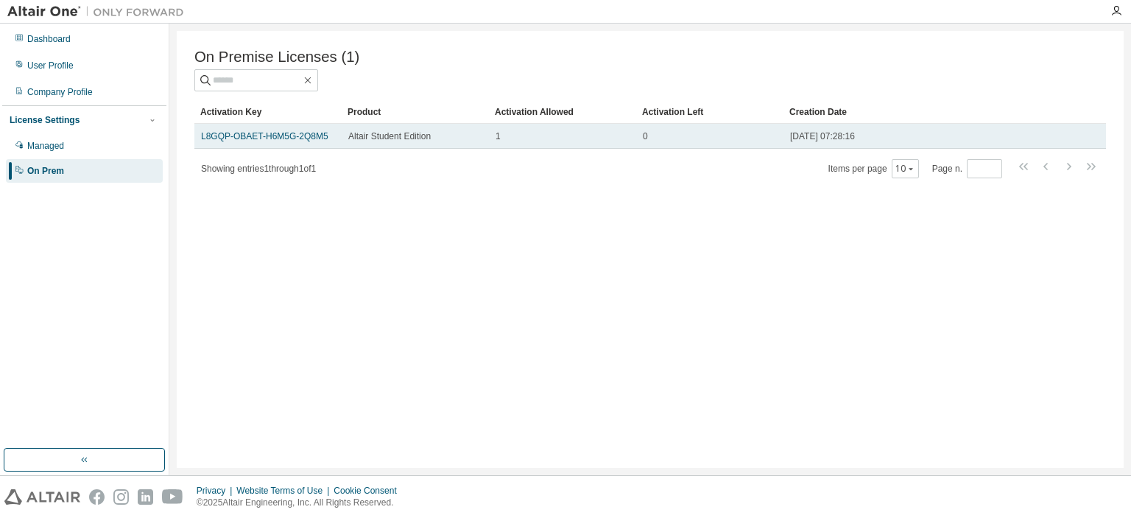
click at [294, 146] on td "L8GQP-OBAET-H6M5G-2Q8M5" at bounding box center [267, 136] width 147 height 25
click at [297, 137] on link "L8GQP-OBAET-H6M5G-2Q8M5" at bounding box center [264, 136] width 127 height 10
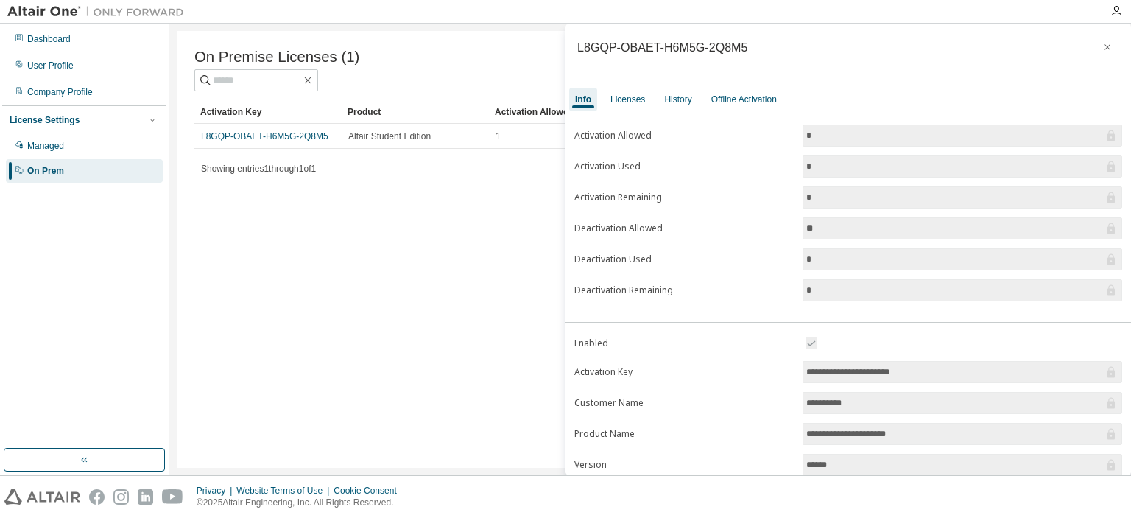
click at [649, 91] on div "Info Licenses History Offline Activation" at bounding box center [847, 99] width 565 height 27
click at [671, 102] on div "History" at bounding box center [677, 99] width 27 height 12
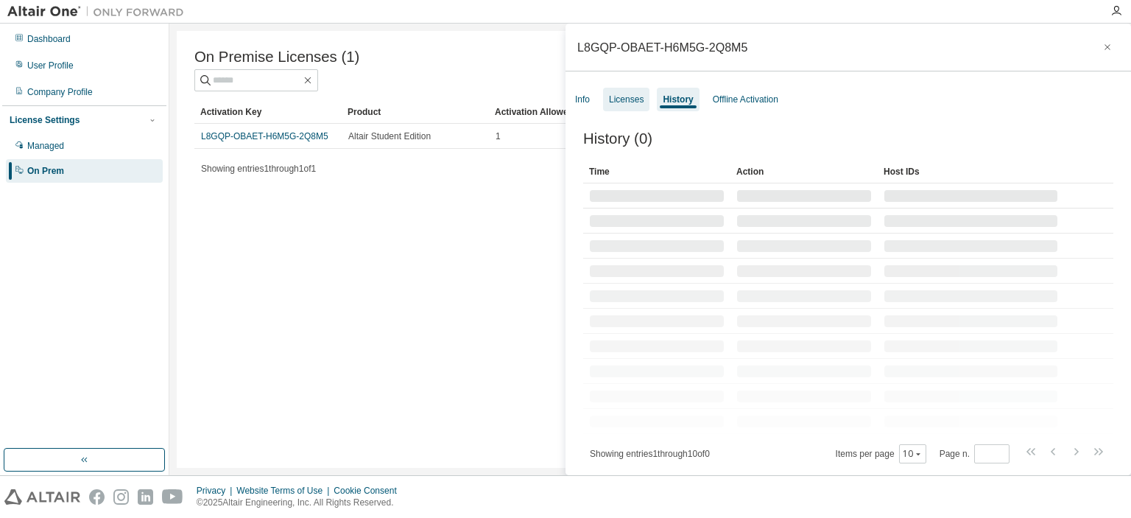
click at [628, 98] on div "Licenses" at bounding box center [626, 99] width 35 height 12
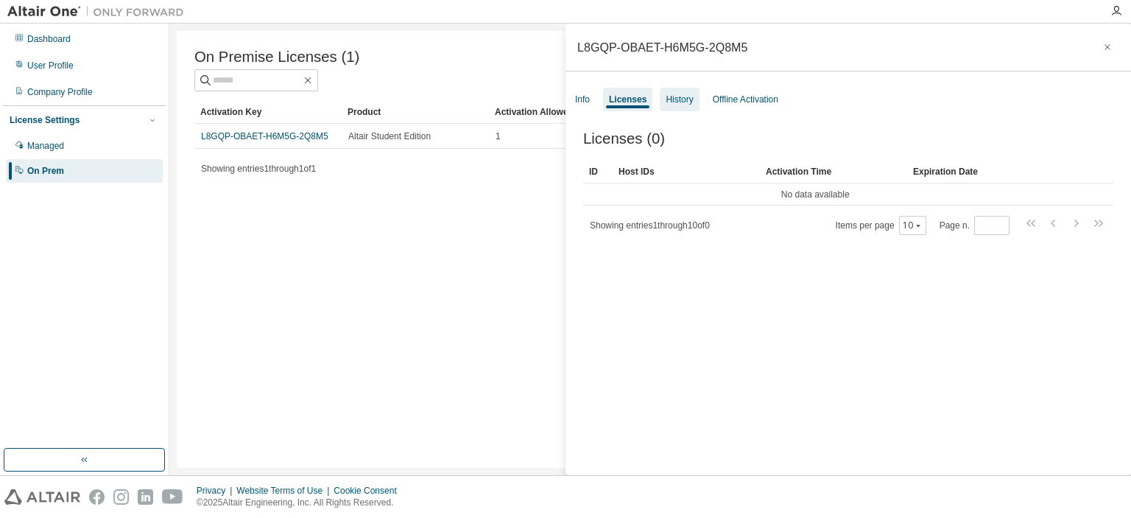
click at [677, 99] on div "History" at bounding box center [679, 99] width 27 height 12
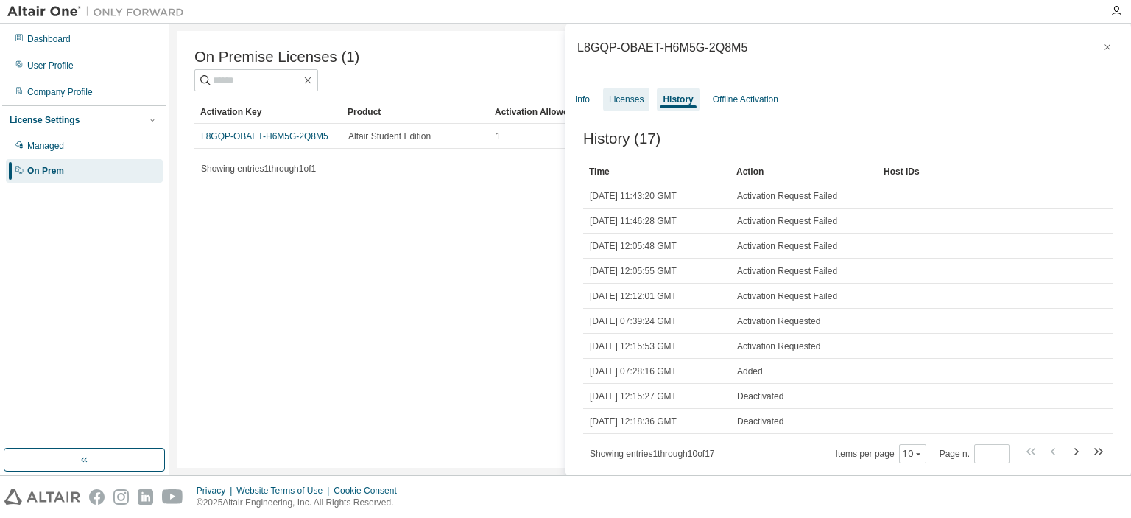
click at [617, 100] on div "Licenses" at bounding box center [626, 99] width 35 height 12
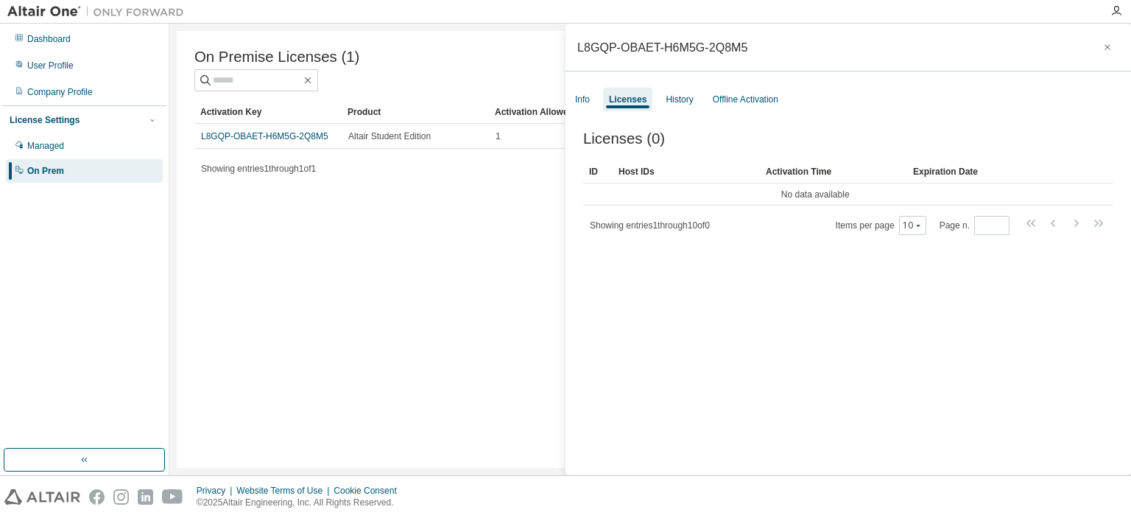
click at [568, 99] on div "Info Licenses History Offline Activation" at bounding box center [847, 99] width 565 height 27
click at [587, 100] on div "Info" at bounding box center [582, 99] width 15 height 12
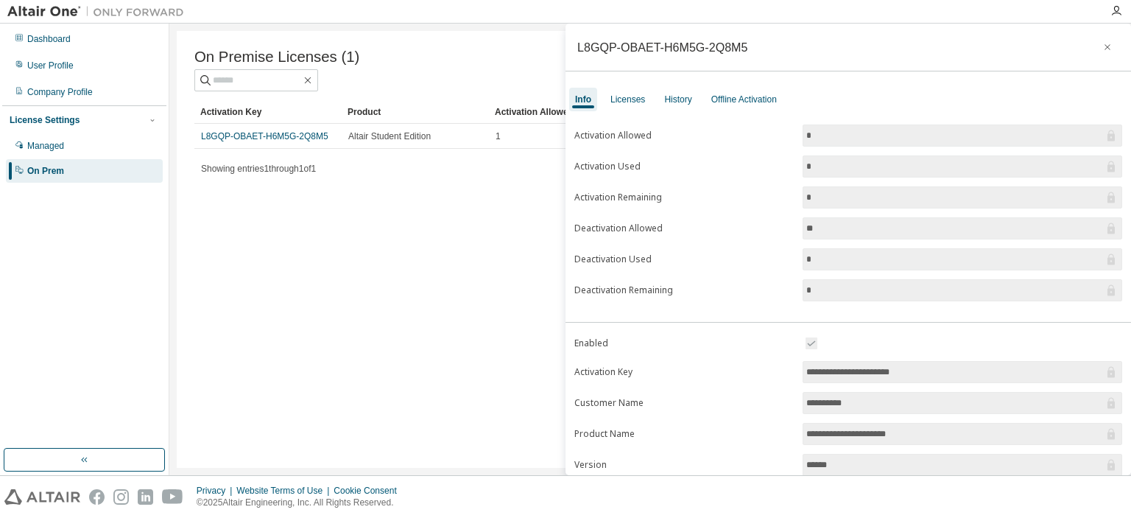
click at [445, 434] on div "On Premise Licenses (1) Clear Load Save Save As Field Operator Value Select fil…" at bounding box center [650, 249] width 947 height 437
drag, startPoint x: 737, startPoint y: 44, endPoint x: 586, endPoint y: 64, distance: 152.2
click at [586, 64] on div "L8GQP-OBAET-H6M5G-2Q8M5" at bounding box center [847, 48] width 565 height 48
click at [582, 47] on div "L8GQP-OBAET-H6M5G-2Q8M5" at bounding box center [662, 47] width 170 height 12
drag, startPoint x: 731, startPoint y: 48, endPoint x: 572, endPoint y: 48, distance: 159.0
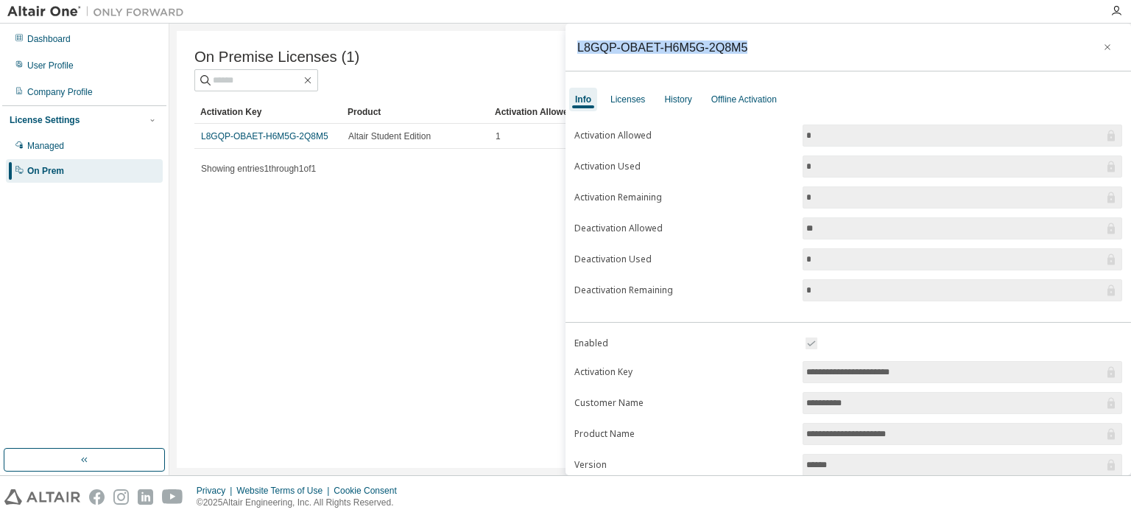
click at [572, 48] on div "L8GQP-OBAET-H6M5G-2Q8M5" at bounding box center [847, 48] width 565 height 48
copy div "L8GQP-OBAET-H6M5G-2Q8M5"
click at [432, 332] on div "On Premise Licenses (1) Clear Load Save Save As Field Operator Value Select fil…" at bounding box center [650, 249] width 947 height 437
click at [1102, 47] on icon "button" at bounding box center [1107, 47] width 10 height 12
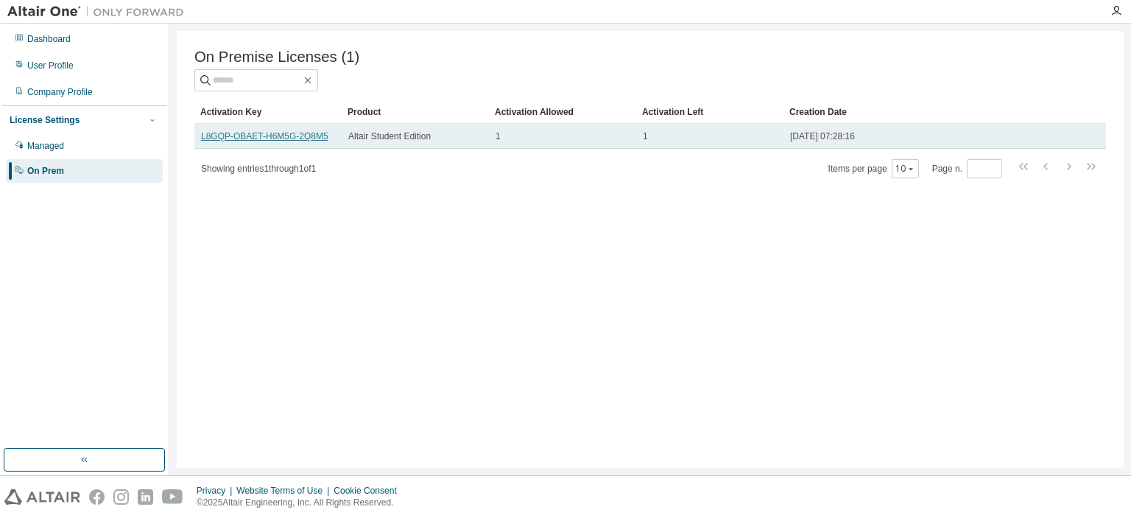
click at [237, 141] on link "L8GQP-OBAET-H6M5G-2Q8M5" at bounding box center [264, 136] width 127 height 10
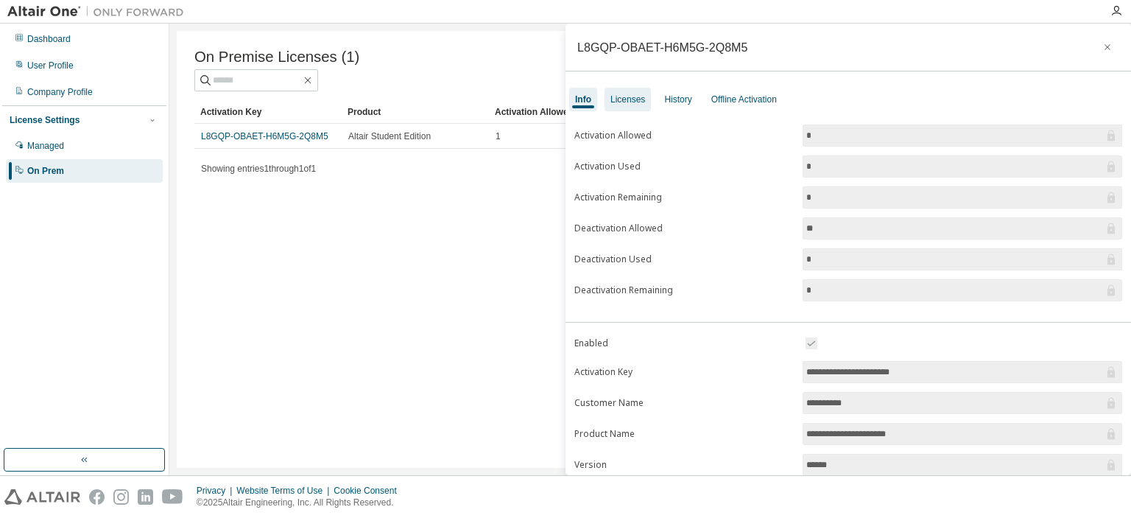
click at [638, 99] on div "Licenses" at bounding box center [627, 99] width 35 height 12
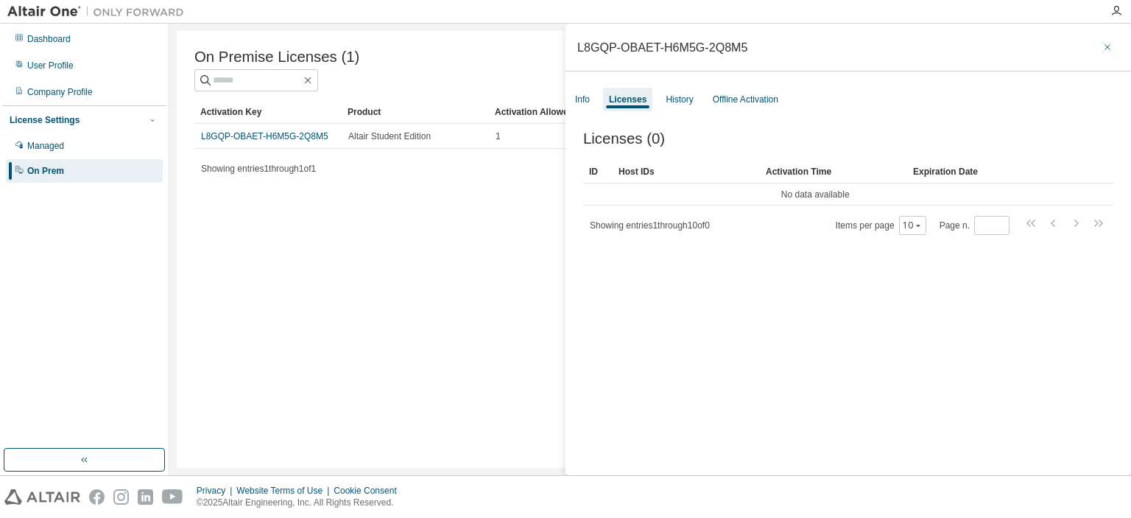
click at [1102, 43] on icon "button" at bounding box center [1107, 47] width 10 height 12
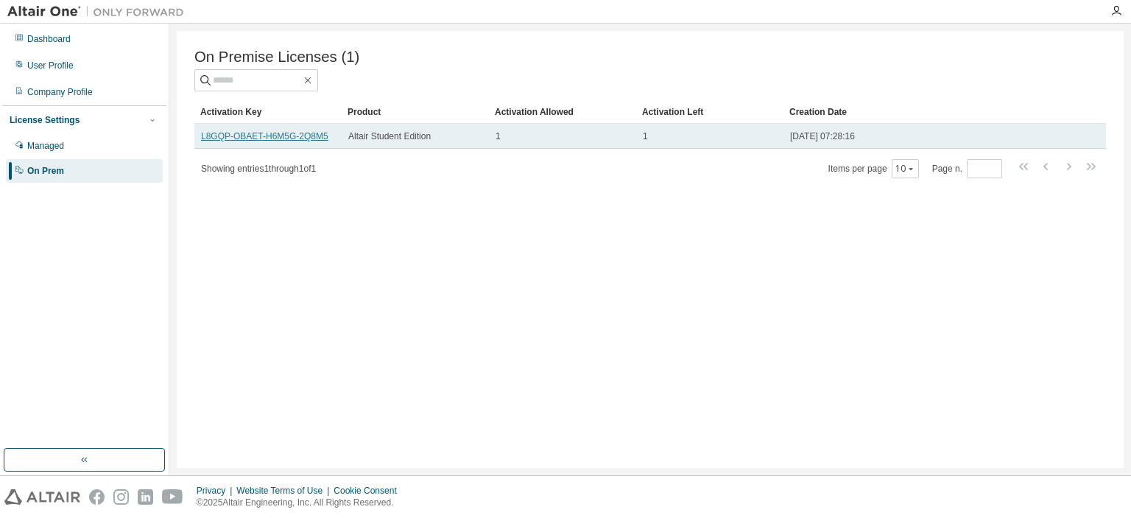
click at [275, 141] on link "L8GQP-OBAET-H6M5G-2Q8M5" at bounding box center [264, 136] width 127 height 10
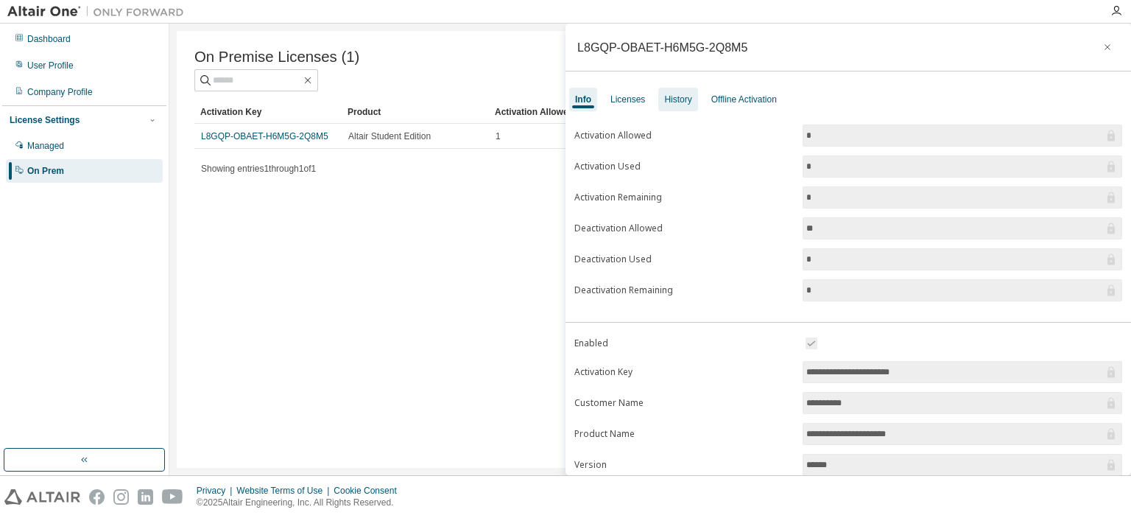
click at [686, 105] on div "History" at bounding box center [677, 100] width 39 height 24
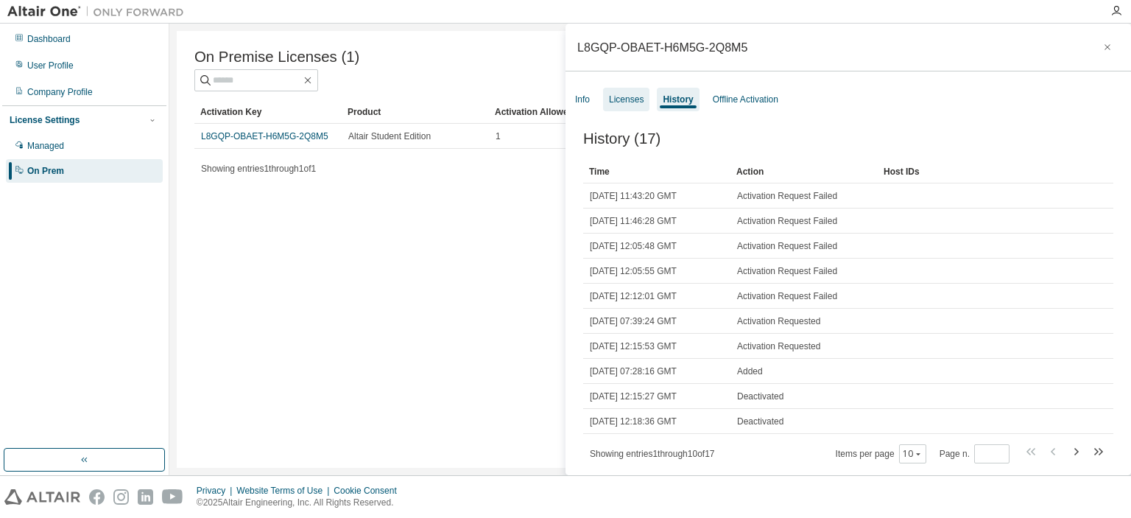
click at [613, 102] on div "Licenses" at bounding box center [626, 99] width 35 height 12
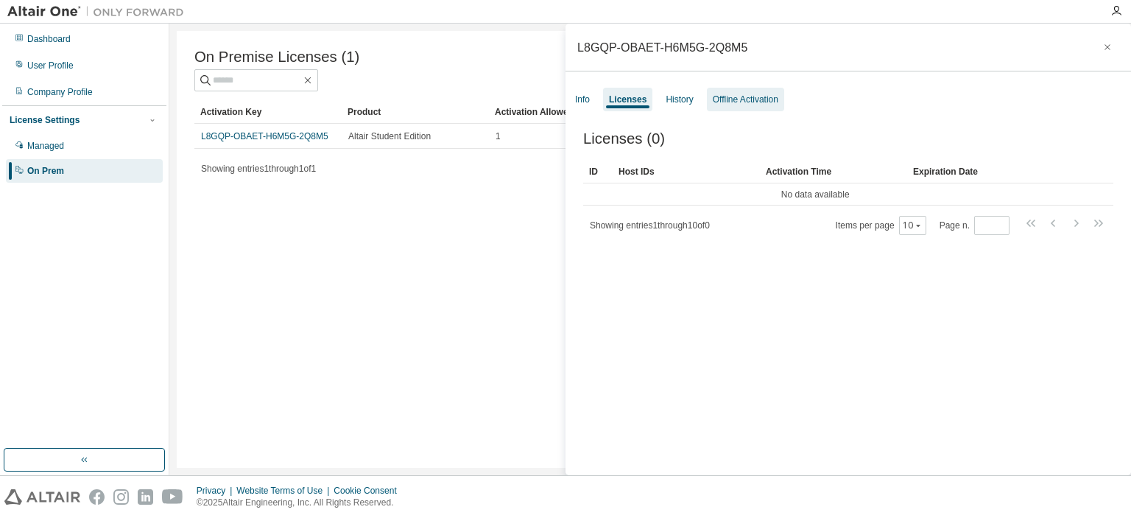
click at [736, 99] on div "Offline Activation" at bounding box center [746, 99] width 66 height 12
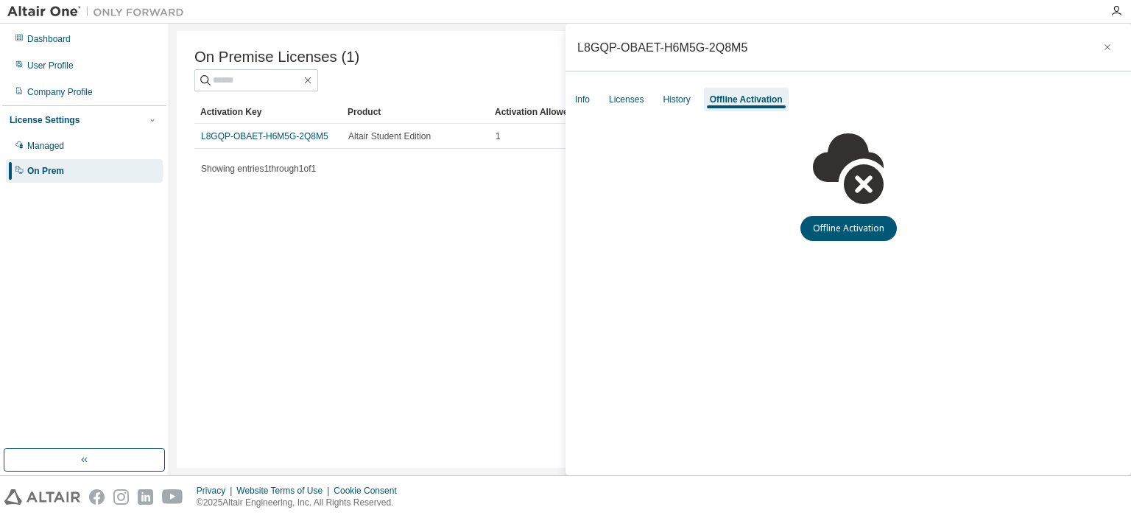
click at [627, 83] on div "L8GQP-OBAET-H6M5G-2Q8M5 Info Licenses History Offline Activation Offline Activa…" at bounding box center [847, 249] width 565 height 451
click at [630, 93] on div "Licenses" at bounding box center [626, 99] width 35 height 12
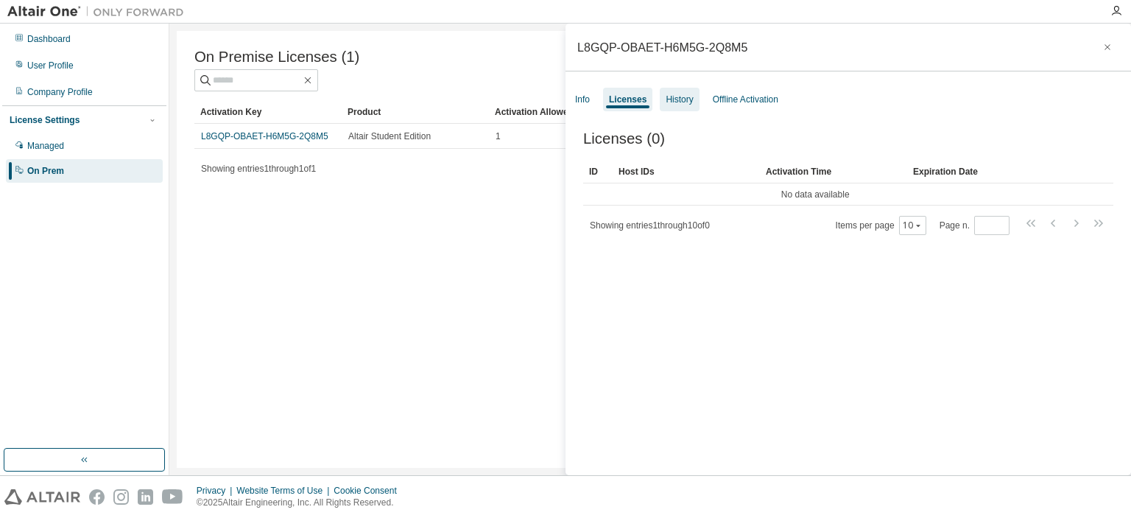
click at [671, 103] on div "History" at bounding box center [679, 99] width 27 height 12
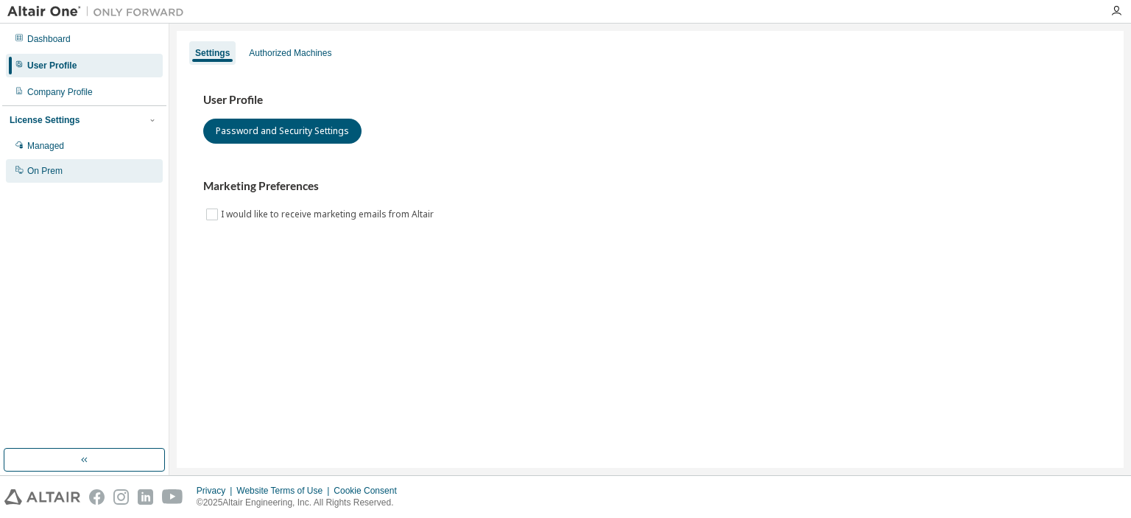
click at [109, 169] on div "On Prem" at bounding box center [84, 171] width 157 height 24
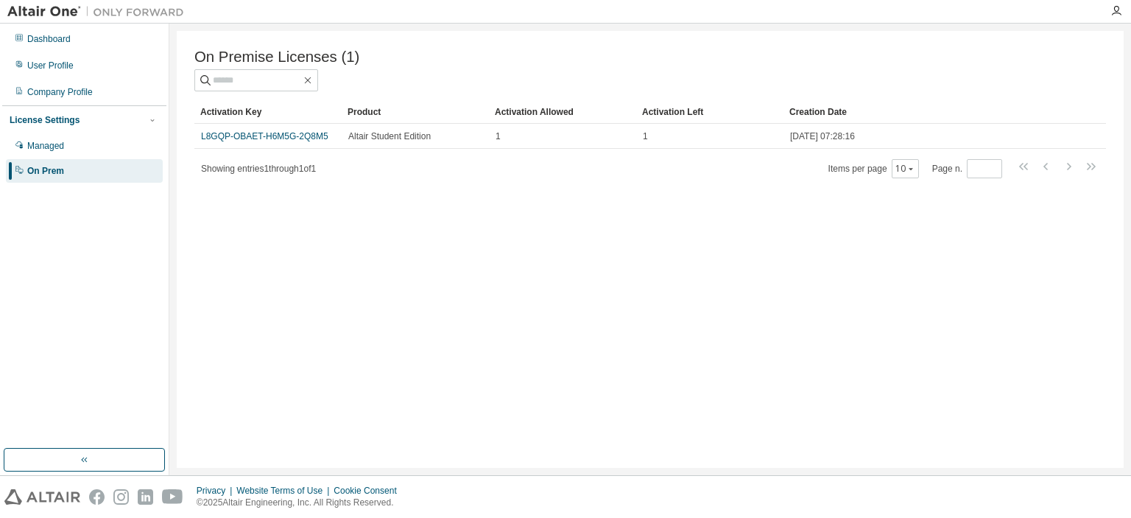
click at [234, 216] on div "On Premise Licenses (1) Clear Load Save Save As Field Operator Value Select fil…" at bounding box center [650, 249] width 947 height 437
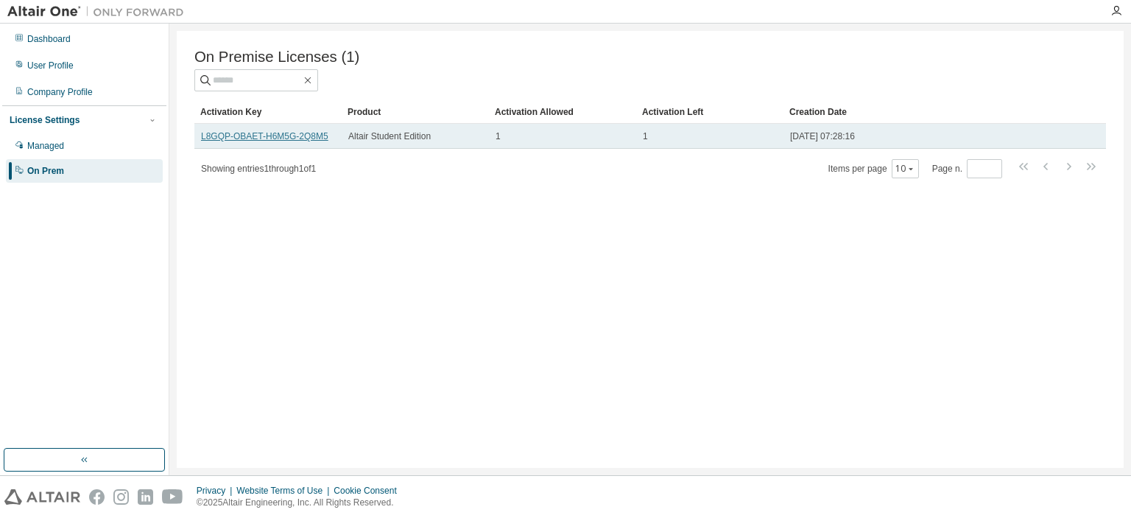
click at [317, 141] on link "L8GQP-OBAET-H6M5G-2Q8M5" at bounding box center [264, 136] width 127 height 10
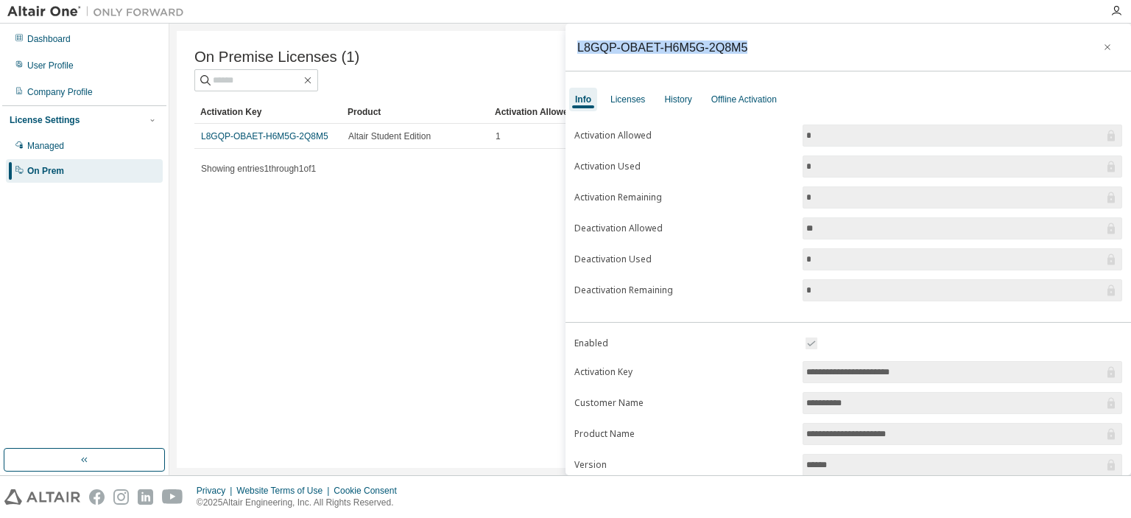
drag, startPoint x: 733, startPoint y: 51, endPoint x: 578, endPoint y: 49, distance: 154.6
click at [578, 49] on div "L8GQP-OBAET-H6M5G-2Q8M5" at bounding box center [847, 48] width 565 height 48
copy div "L8GQP-OBAET-H6M5G-2Q8M5"
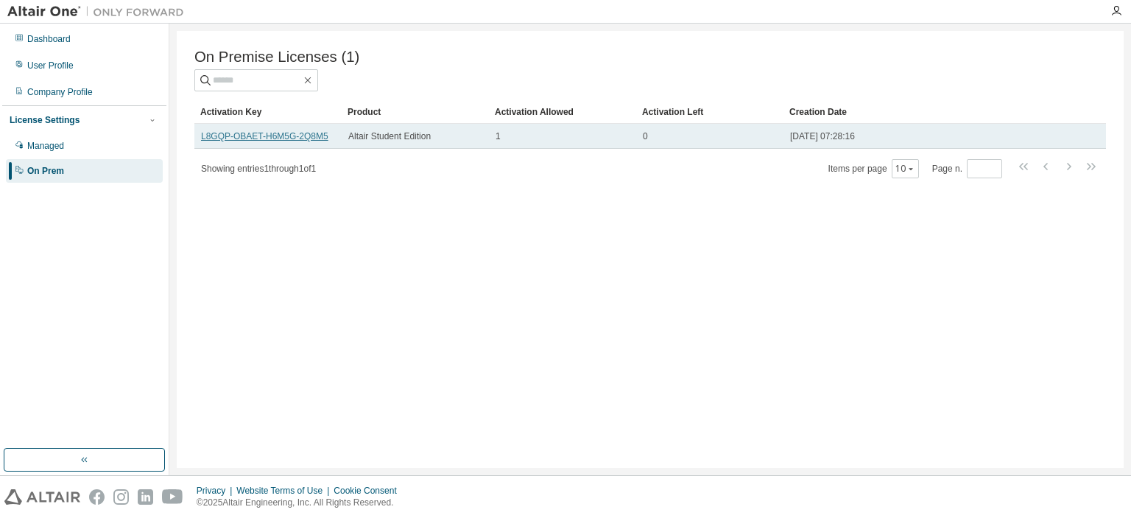
click at [284, 138] on link "L8GQP-OBAET-H6M5G-2Q8M5" at bounding box center [264, 136] width 127 height 10
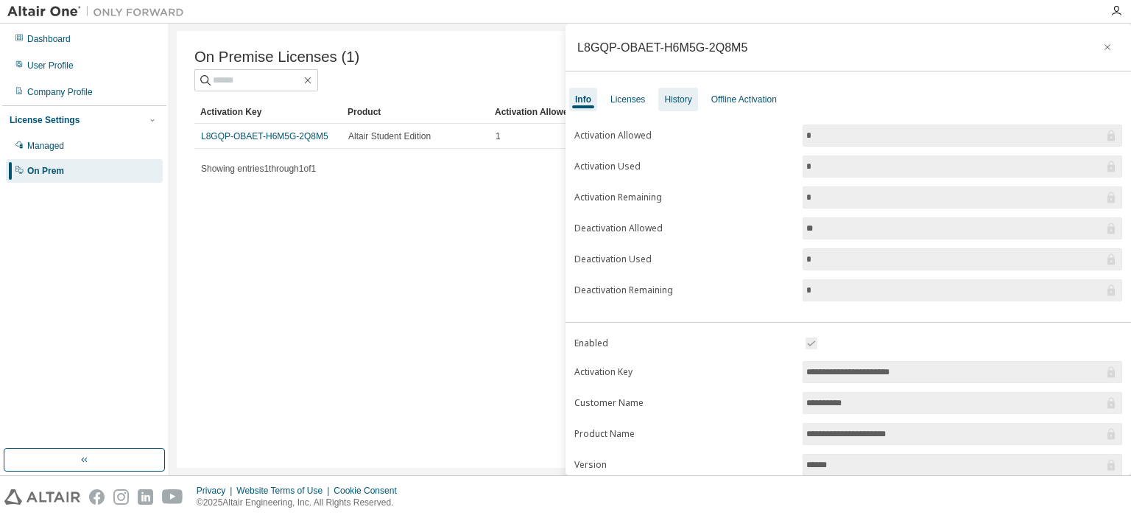
click at [683, 101] on div "History" at bounding box center [677, 99] width 27 height 12
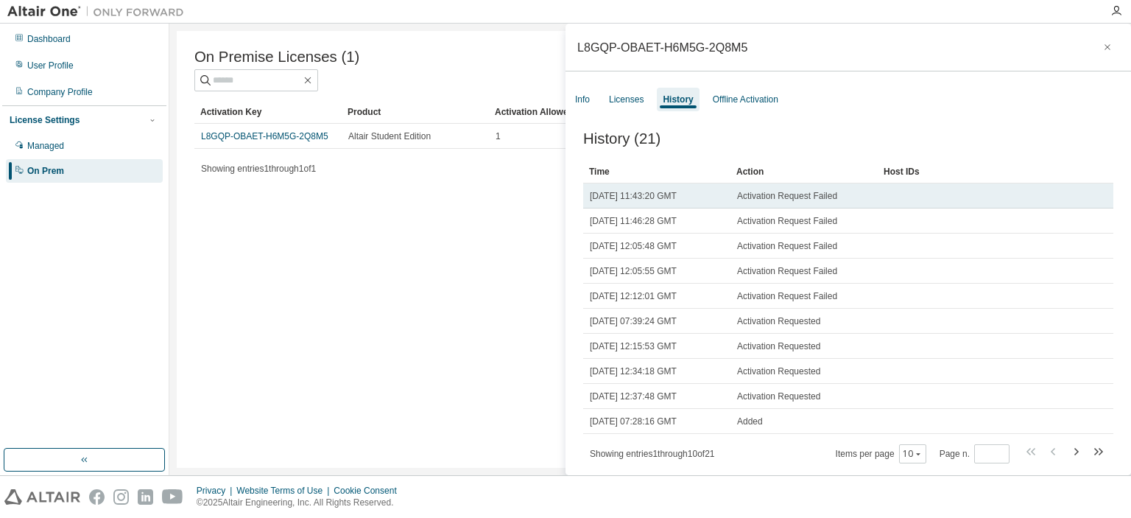
click at [677, 191] on td "[DATE] 11:43:20 GMT" at bounding box center [656, 195] width 147 height 25
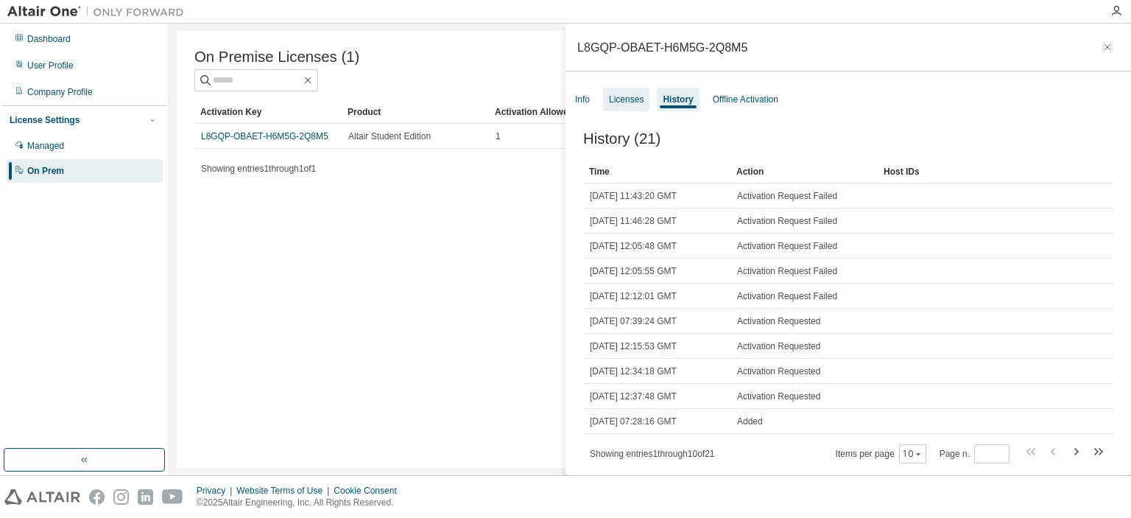
click at [628, 105] on div "Licenses" at bounding box center [626, 100] width 46 height 24
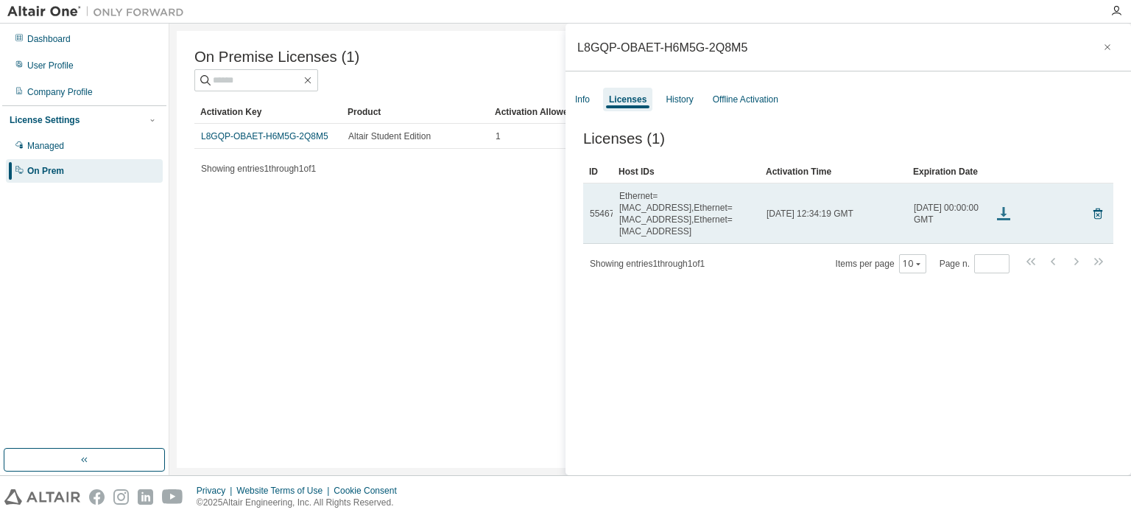
click at [1004, 214] on icon at bounding box center [1004, 214] width 18 height 18
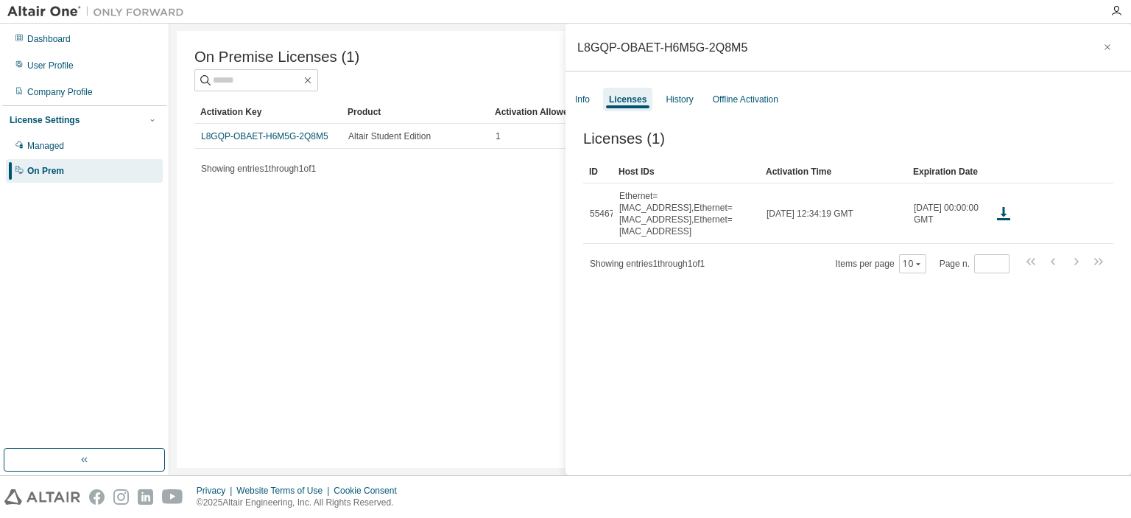
click at [403, 459] on div "On Premise Licenses (1) Clear Load Save Save As Field Operator Value Select fil…" at bounding box center [650, 249] width 947 height 437
